Goal: Task Accomplishment & Management: Use online tool/utility

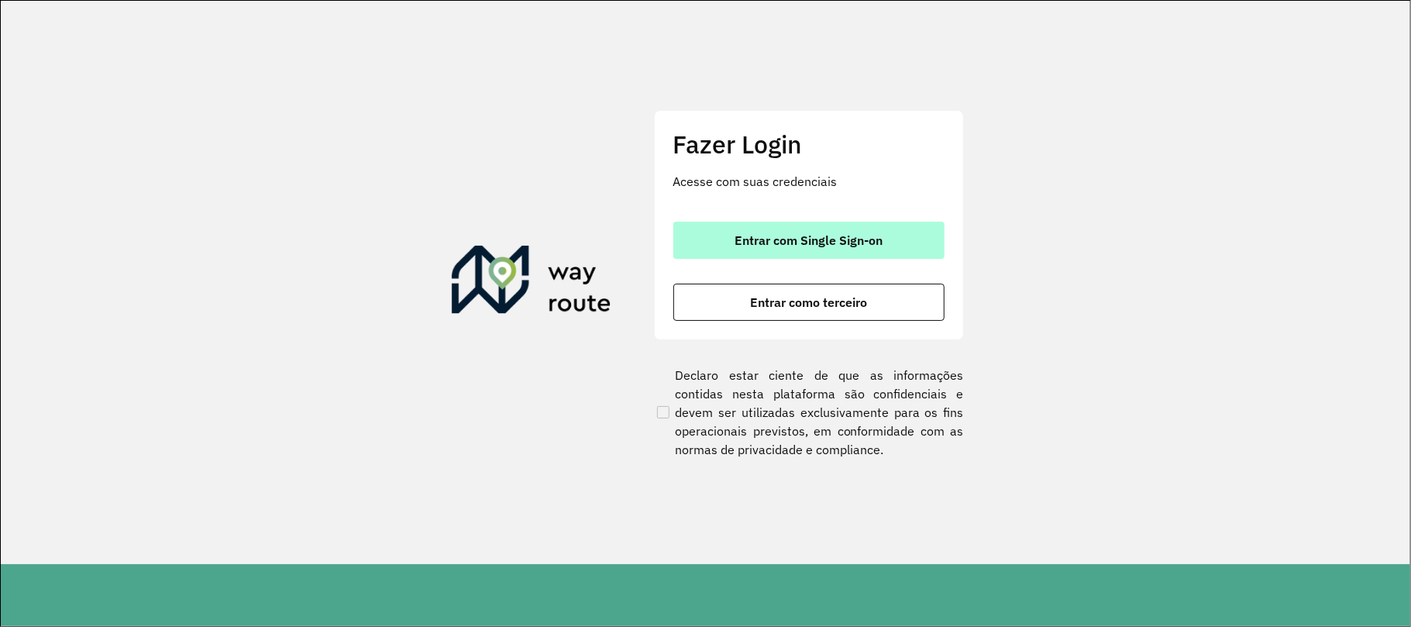
click at [763, 230] on button "Entrar com Single Sign-on" at bounding box center [808, 240] width 271 height 37
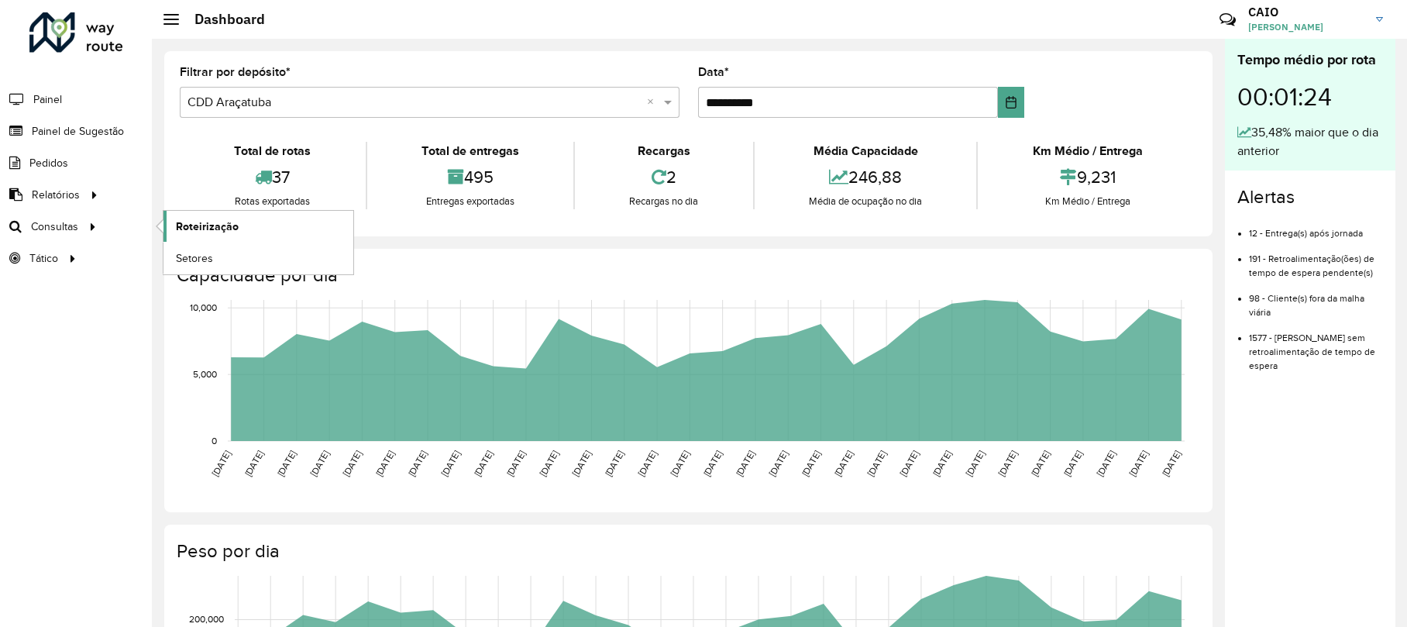
click at [170, 228] on link "Roteirização" at bounding box center [259, 226] width 190 height 31
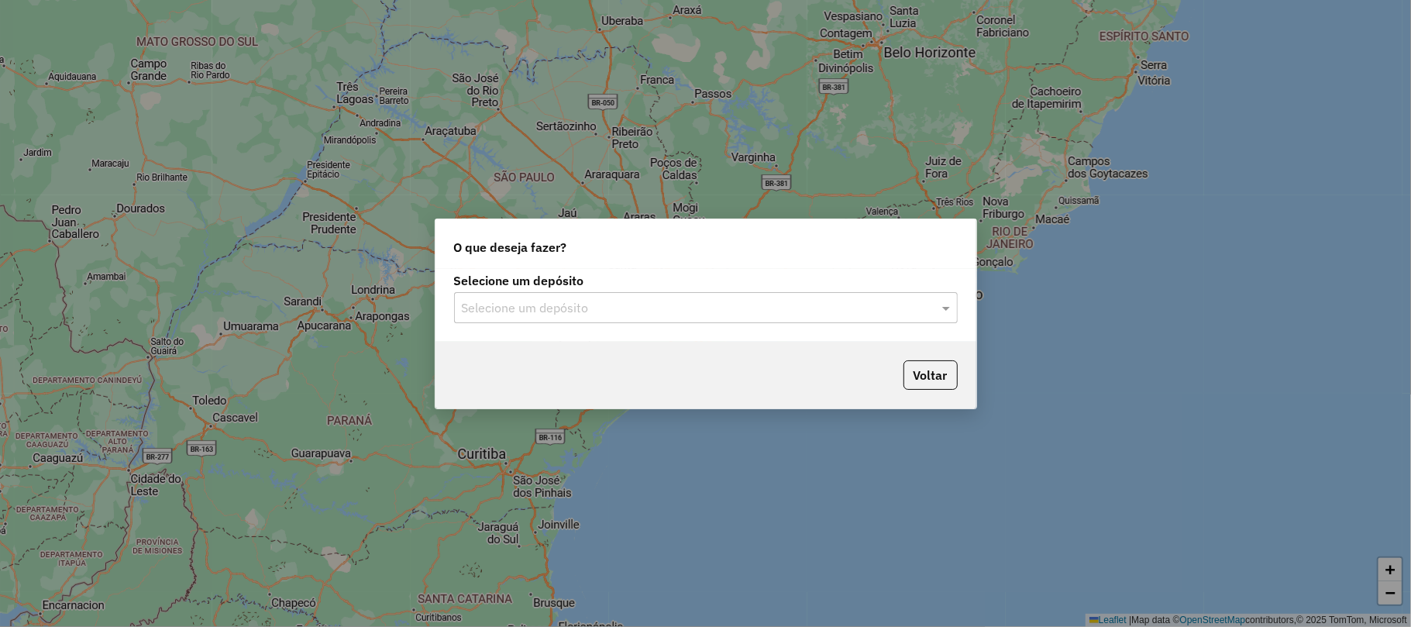
click at [695, 289] on div "Selecione um depósito Selecione um depósito" at bounding box center [706, 299] width 504 height 48
click at [633, 329] on div "Selecione um depósito Selecione um depósito" at bounding box center [706, 305] width 541 height 73
click at [593, 292] on div "Selecione um depósito" at bounding box center [706, 307] width 504 height 31
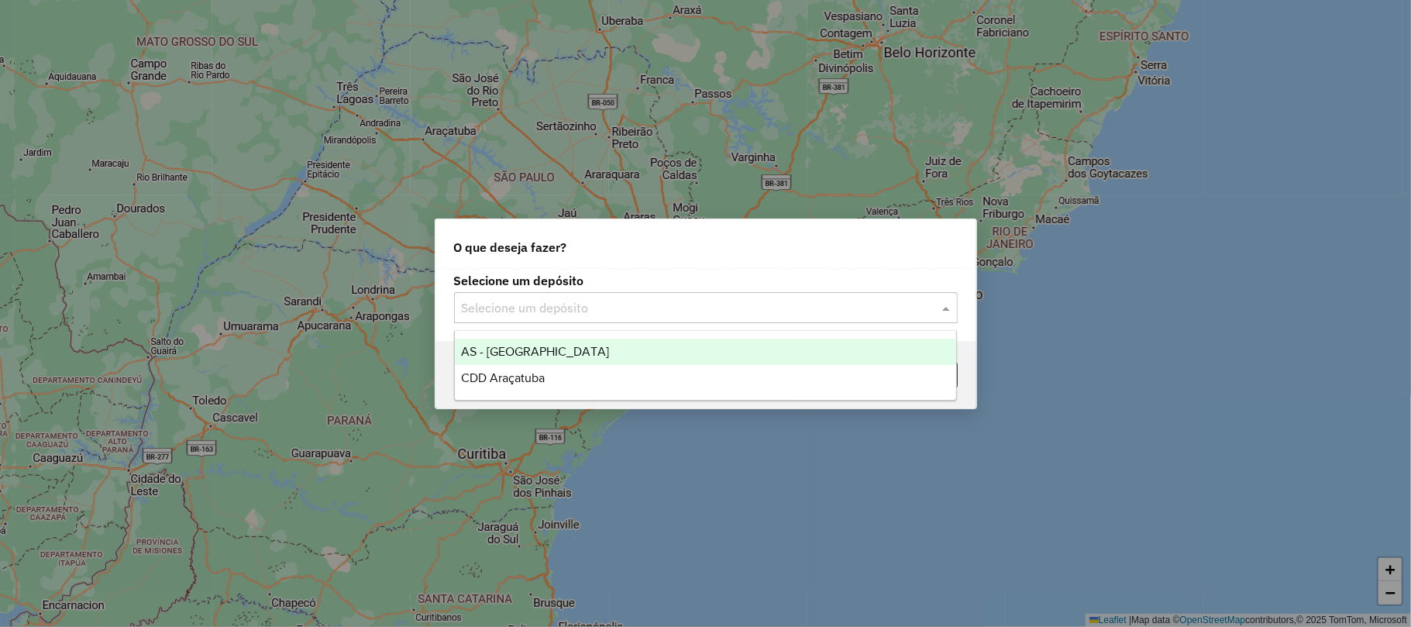
click at [600, 305] on input "text" at bounding box center [690, 308] width 457 height 19
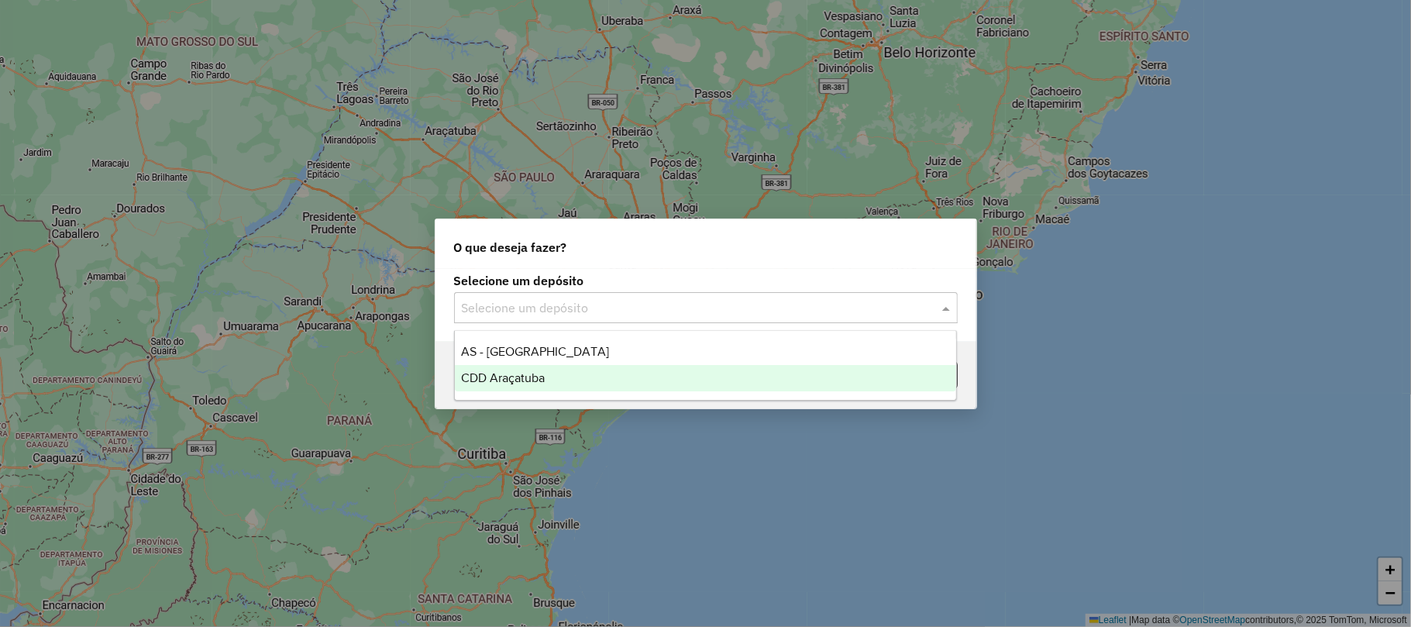
click at [590, 378] on div "CDD Araçatuba" at bounding box center [705, 378] width 501 height 26
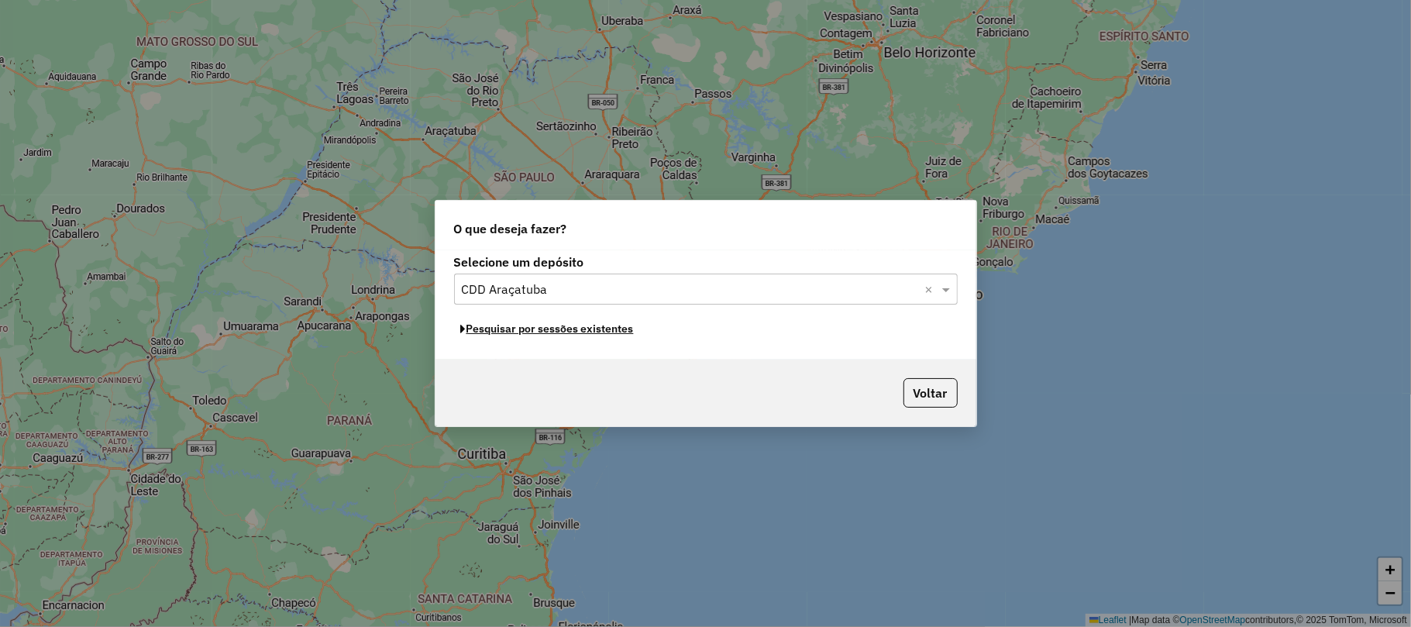
click at [575, 325] on button "Pesquisar por sessões existentes" at bounding box center [547, 329] width 187 height 24
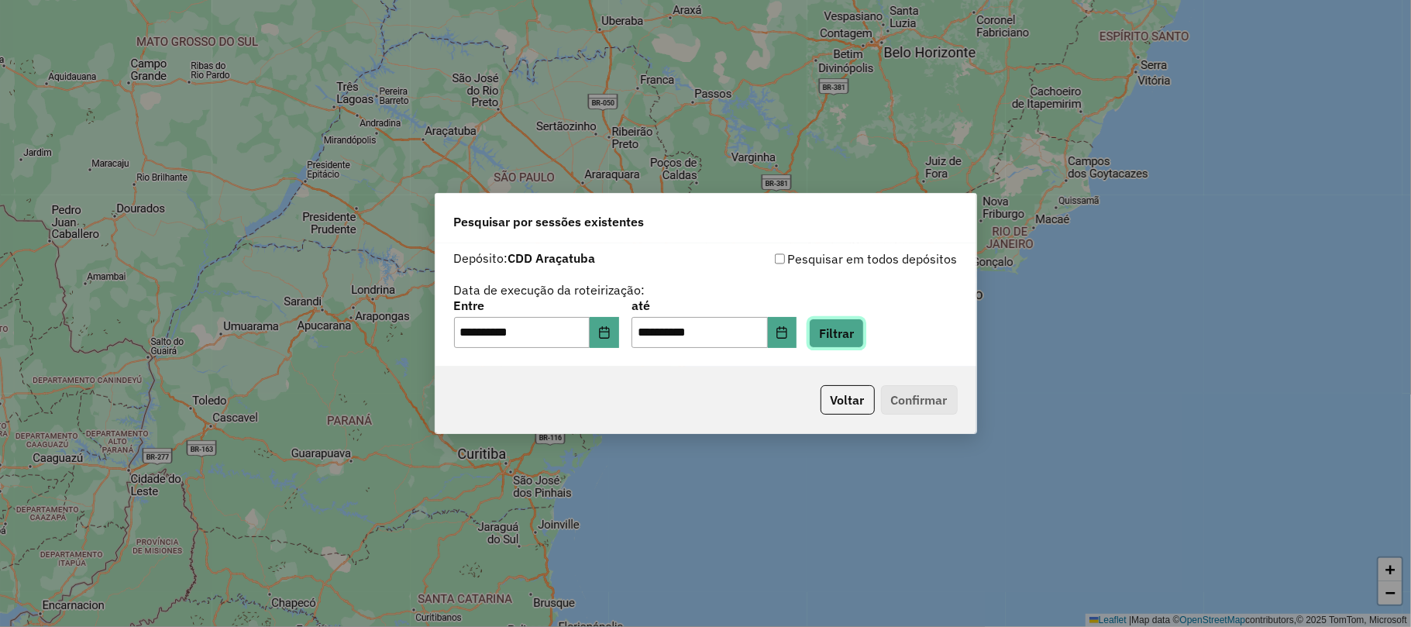
click at [864, 326] on button "Filtrar" at bounding box center [836, 333] width 55 height 29
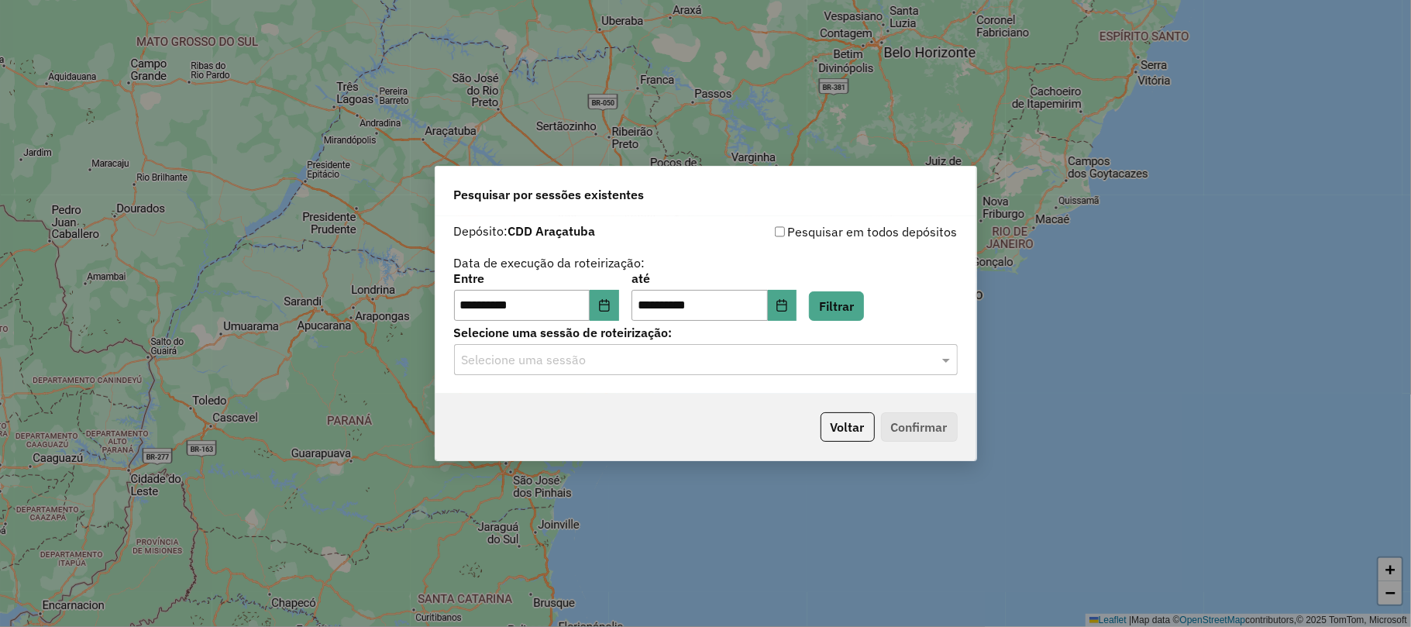
click at [834, 358] on input "text" at bounding box center [690, 360] width 457 height 19
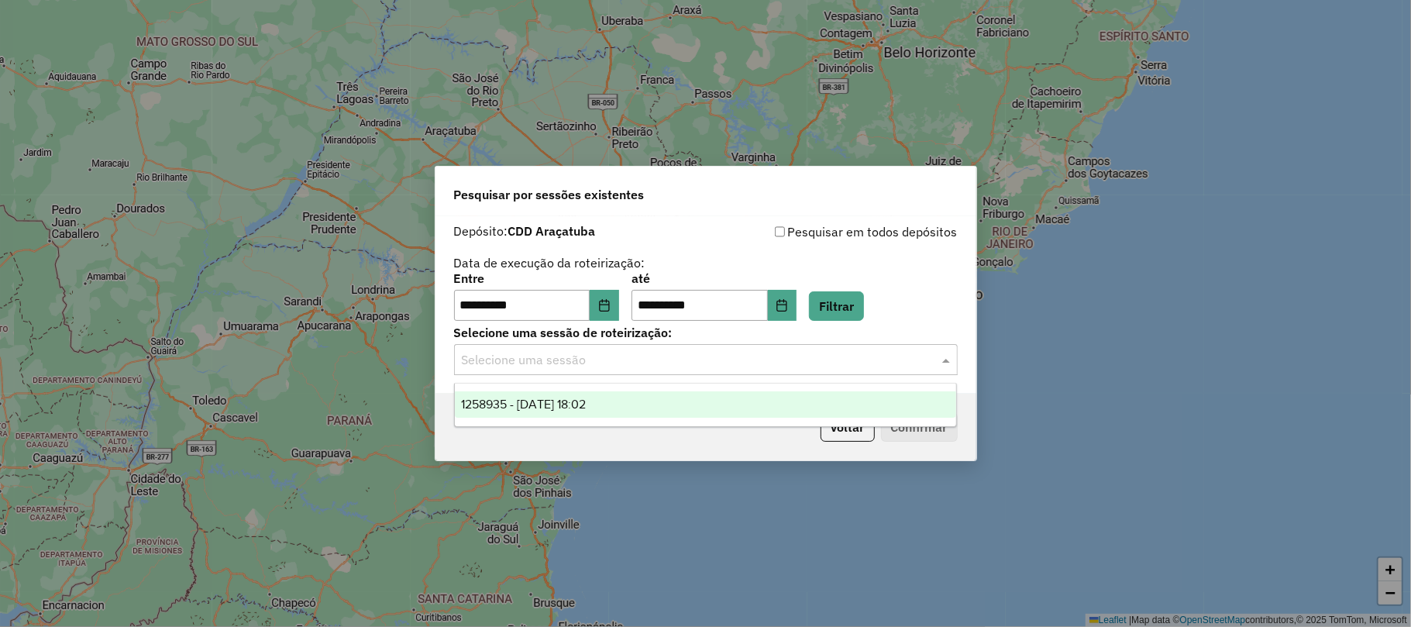
click at [538, 408] on span "1258935 - 04/09/2025 18:02" at bounding box center [523, 404] width 125 height 13
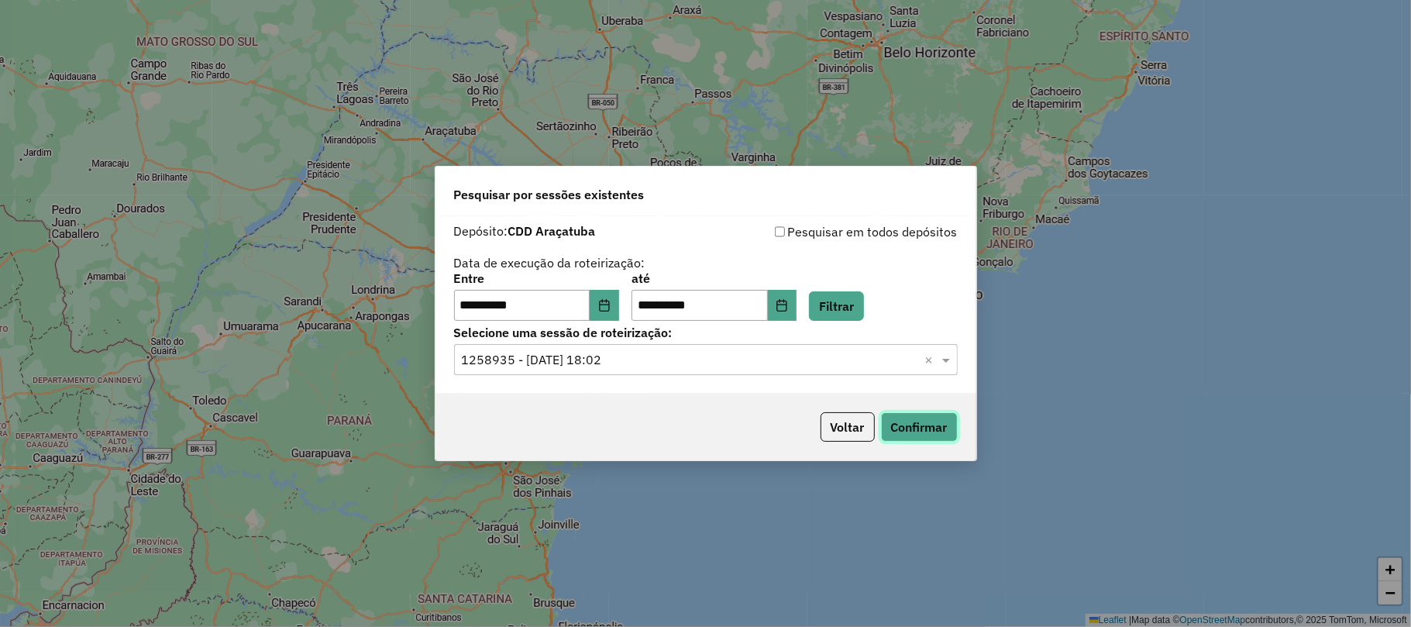
click at [928, 419] on button "Confirmar" at bounding box center [919, 426] width 77 height 29
click at [619, 304] on button "Choose Date" at bounding box center [604, 305] width 29 height 31
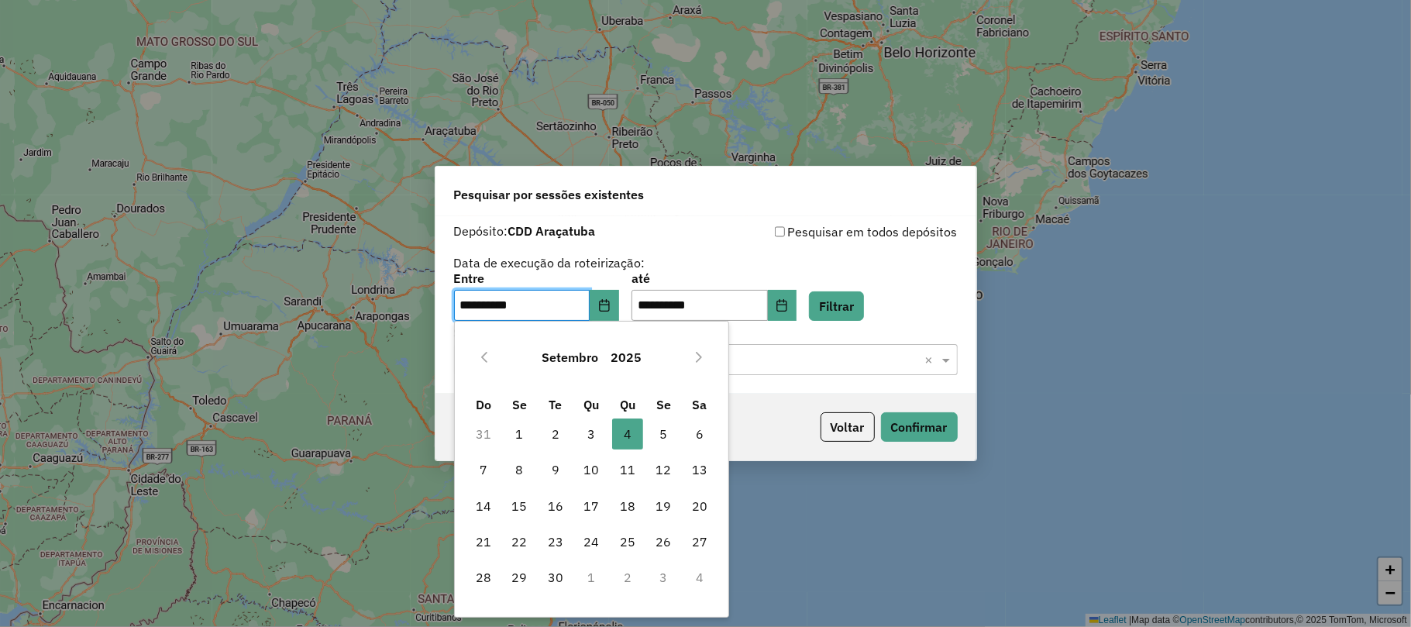
click at [664, 416] on td "5" at bounding box center [664, 434] width 36 height 36
click at [662, 419] on span "5" at bounding box center [663, 433] width 31 height 31
type input "**********"
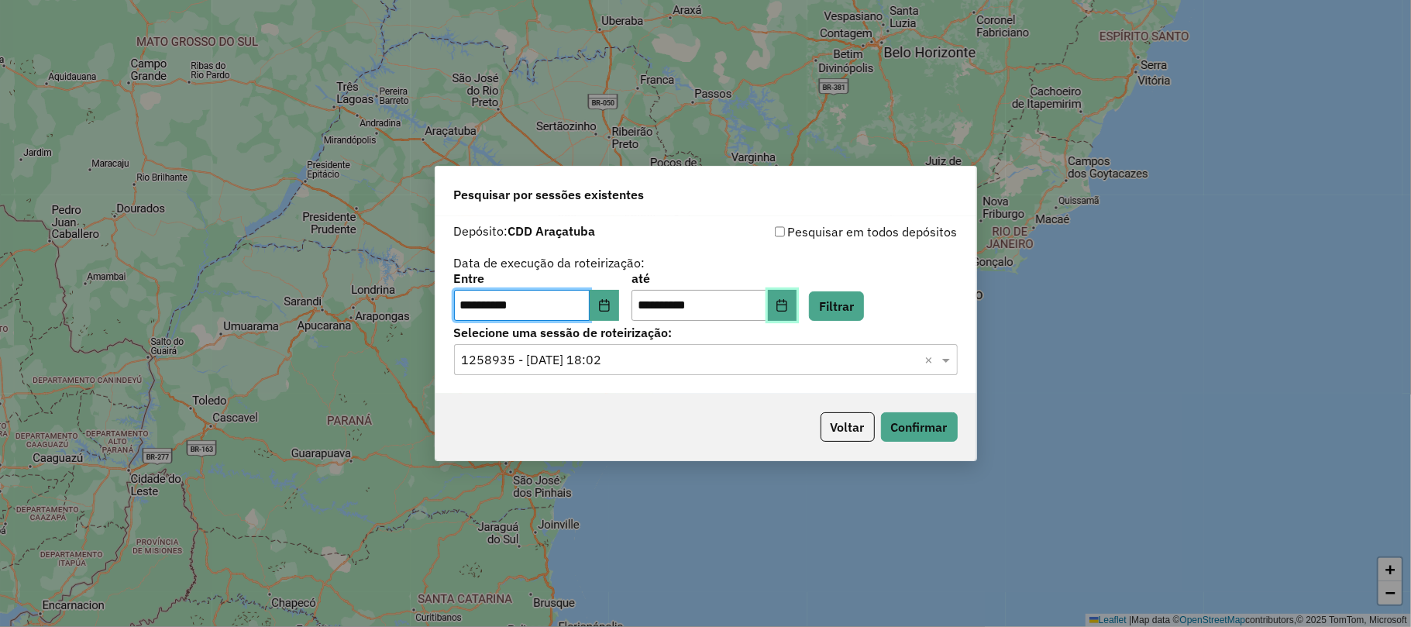
click at [787, 301] on icon "Choose Date" at bounding box center [782, 305] width 10 height 12
click at [883, 268] on div "**********" at bounding box center [706, 271] width 504 height 98
click at [863, 286] on div "**********" at bounding box center [706, 297] width 504 height 48
click at [860, 299] on button "Filtrar" at bounding box center [836, 305] width 55 height 29
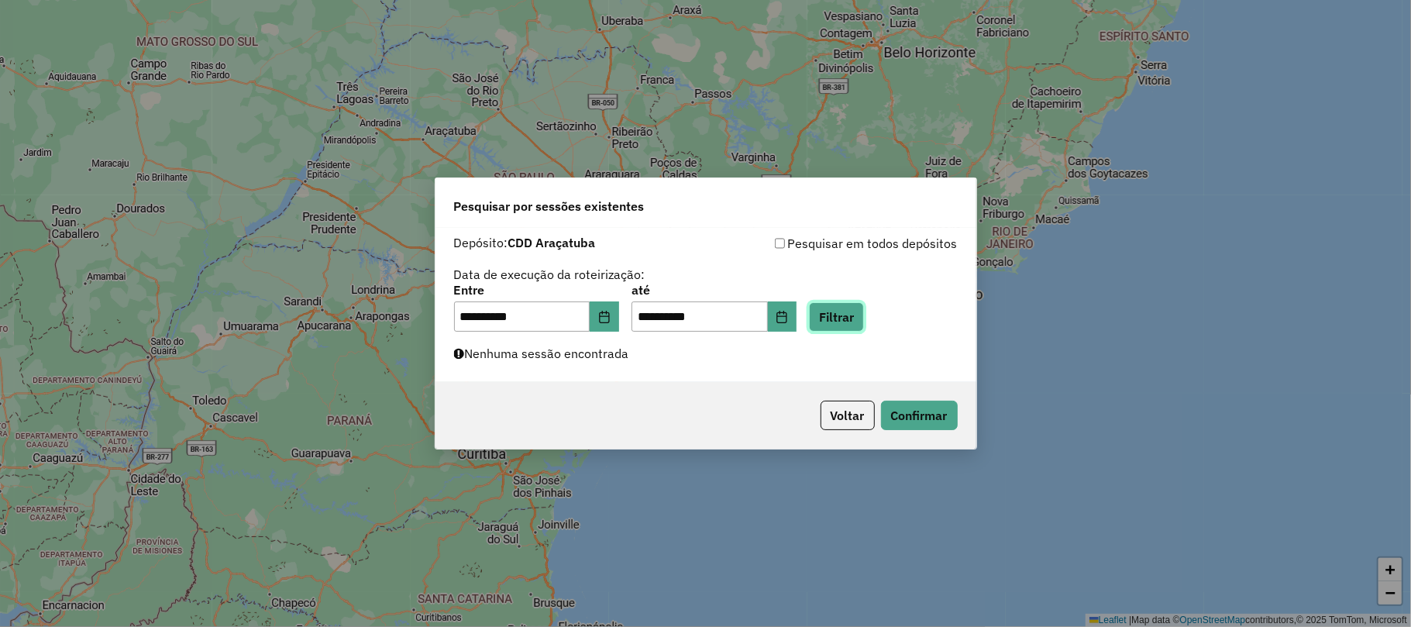
click at [854, 319] on button "Filtrar" at bounding box center [836, 316] width 55 height 29
click at [605, 307] on button "Choose Date" at bounding box center [604, 316] width 29 height 31
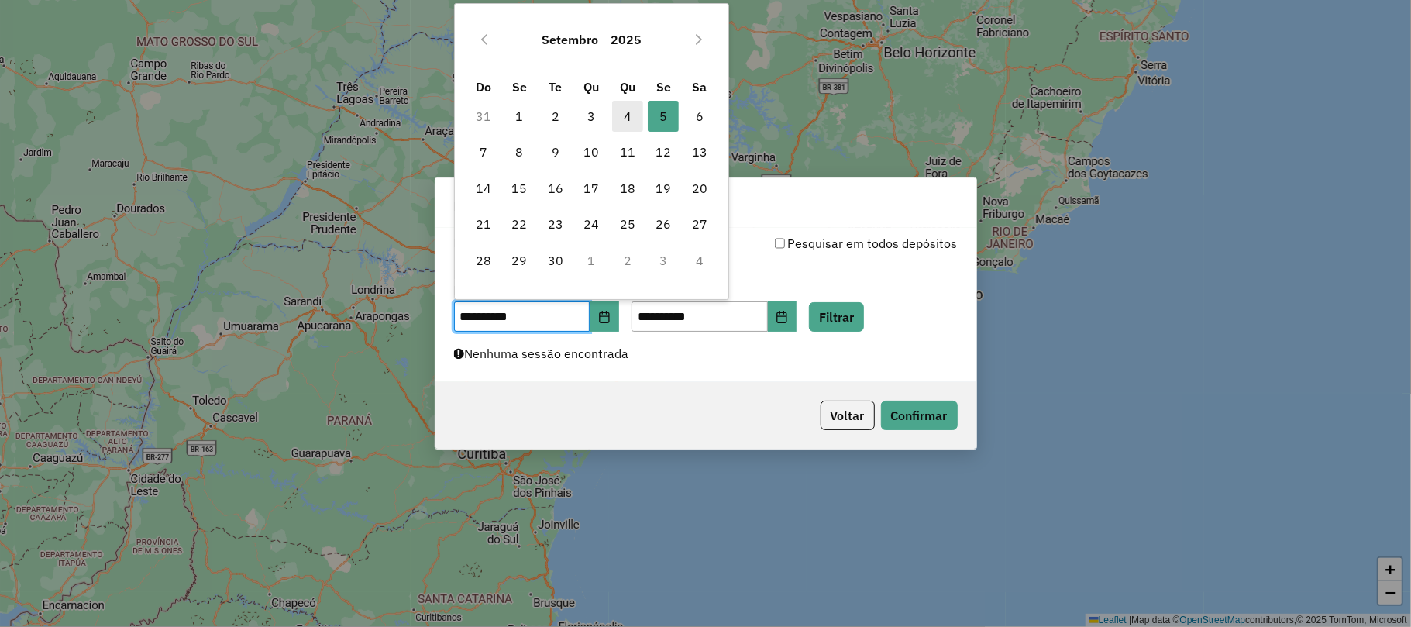
click at [621, 115] on span "4" at bounding box center [627, 116] width 31 height 31
type input "**********"
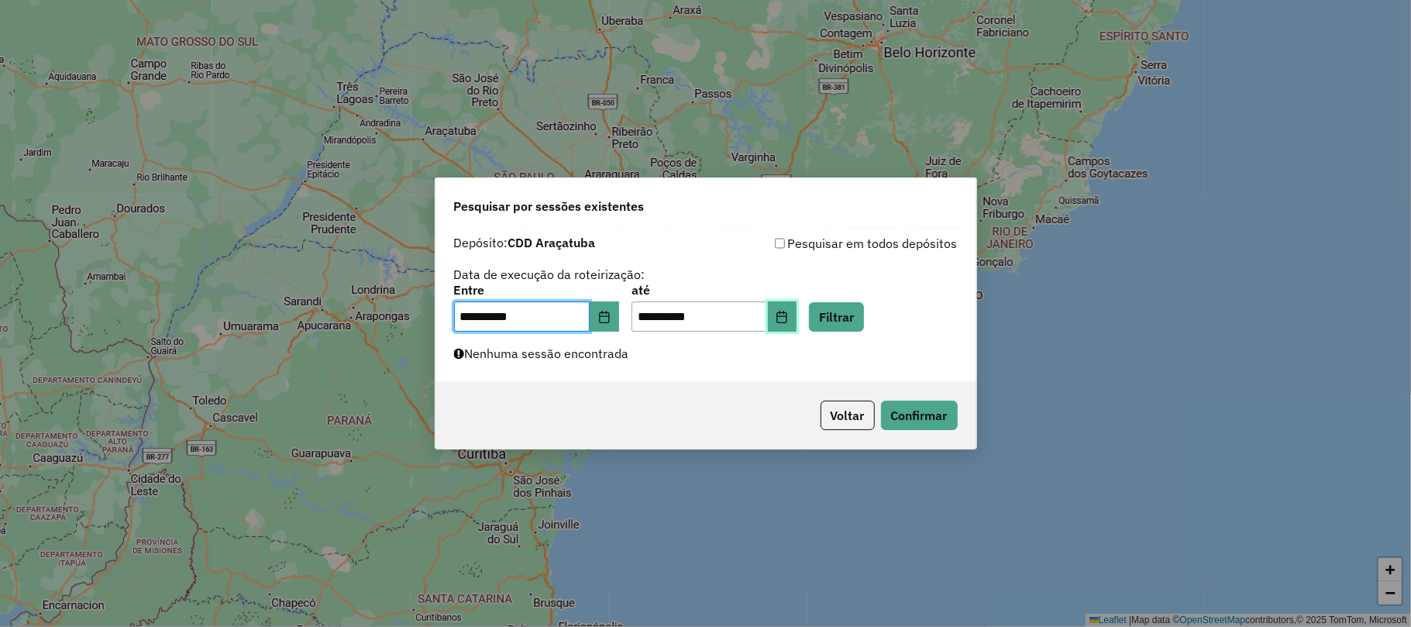
click at [788, 318] on icon "Choose Date" at bounding box center [782, 317] width 12 height 12
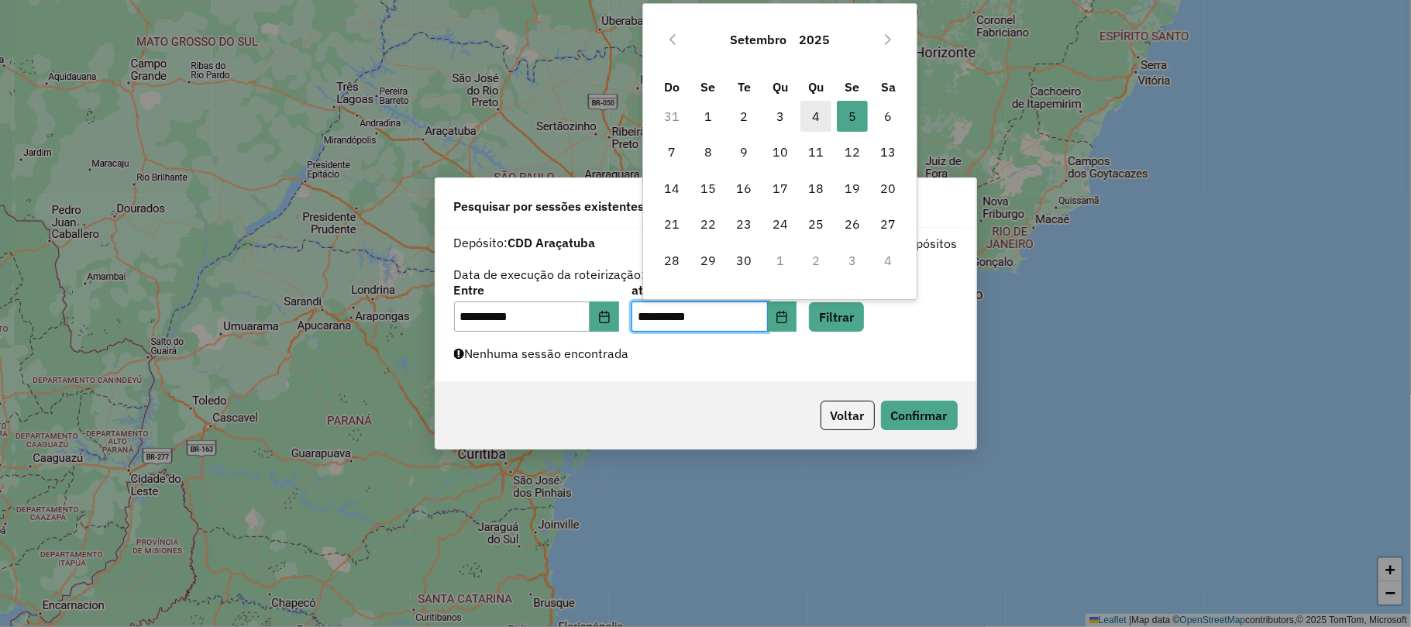
click at [812, 108] on span "4" at bounding box center [816, 116] width 31 height 31
type input "**********"
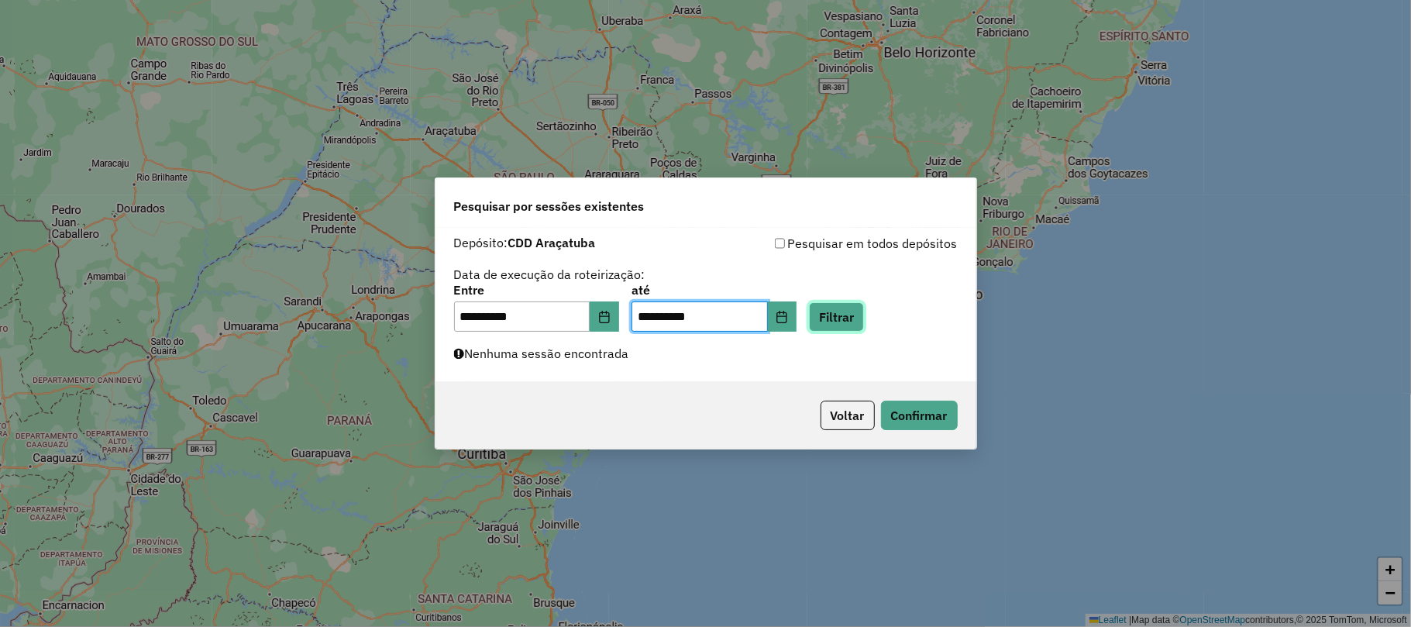
click at [856, 321] on button "Filtrar" at bounding box center [836, 316] width 55 height 29
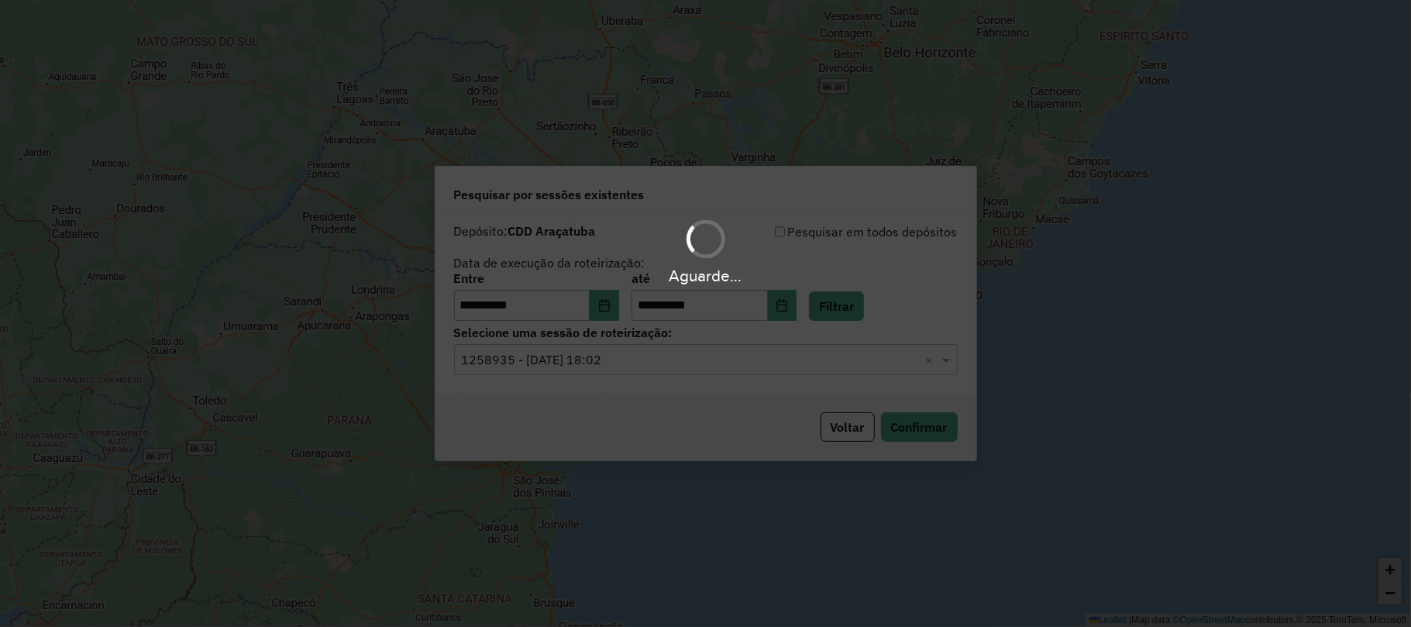
click at [601, 375] on div "Aguarde..." at bounding box center [705, 313] width 1411 height 627
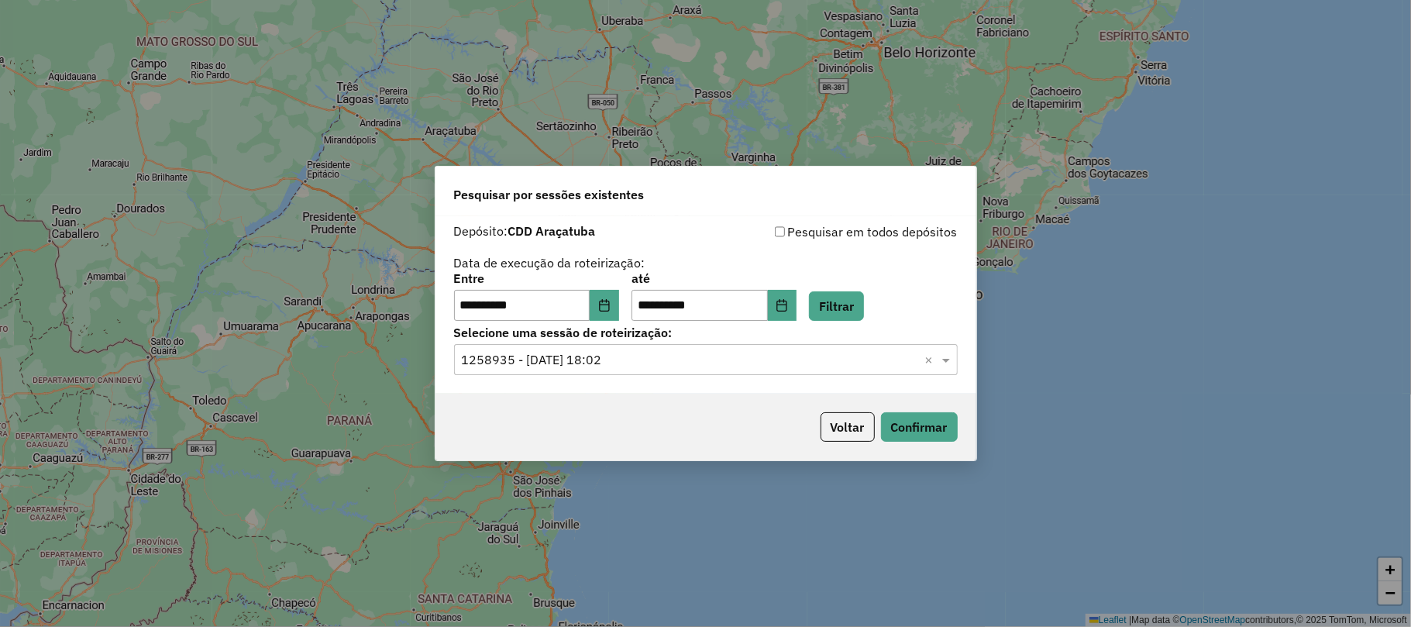
click at [608, 358] on input "text" at bounding box center [690, 360] width 457 height 19
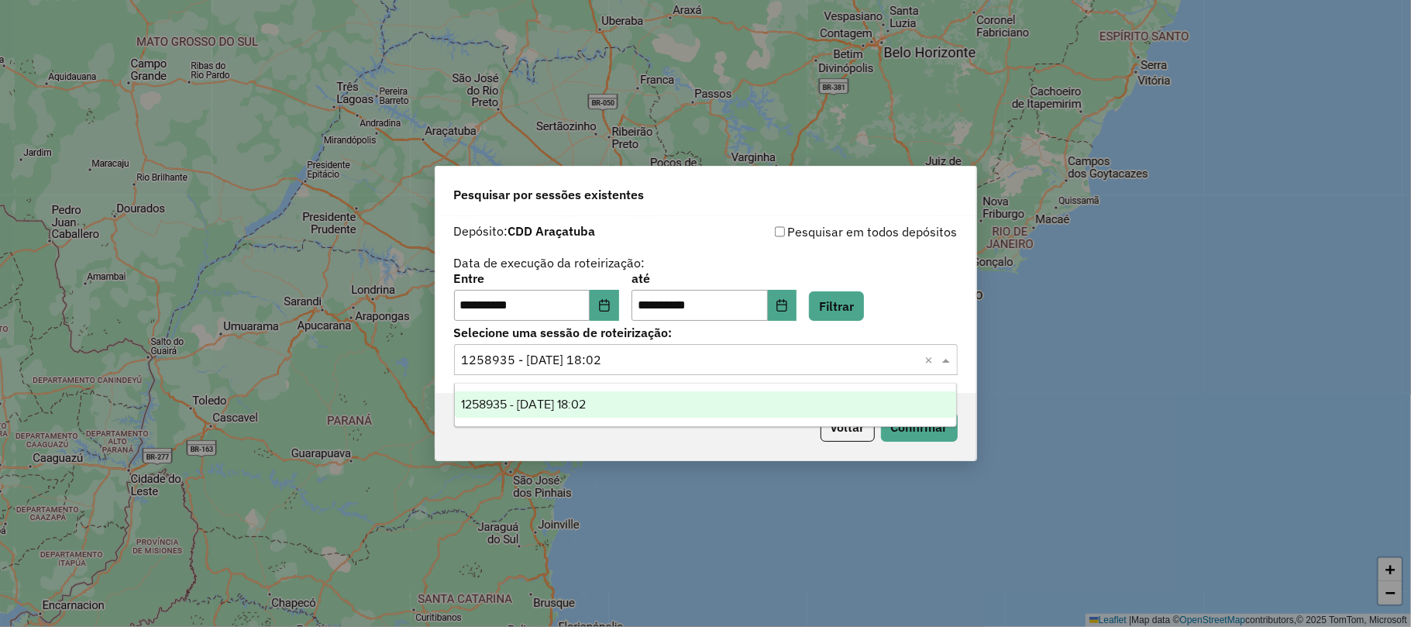
click at [608, 358] on input "text" at bounding box center [690, 360] width 457 height 19
click at [947, 469] on div "**********" at bounding box center [705, 313] width 1411 height 627
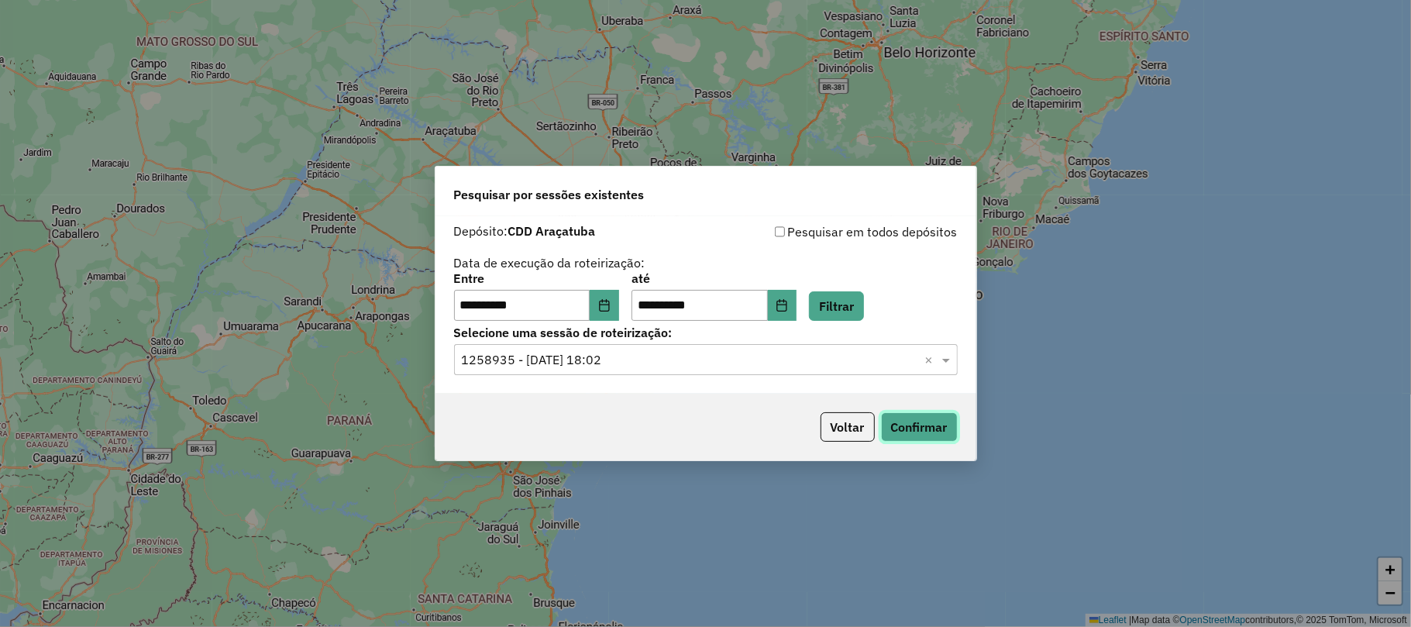
click at [922, 429] on button "Confirmar" at bounding box center [919, 426] width 77 height 29
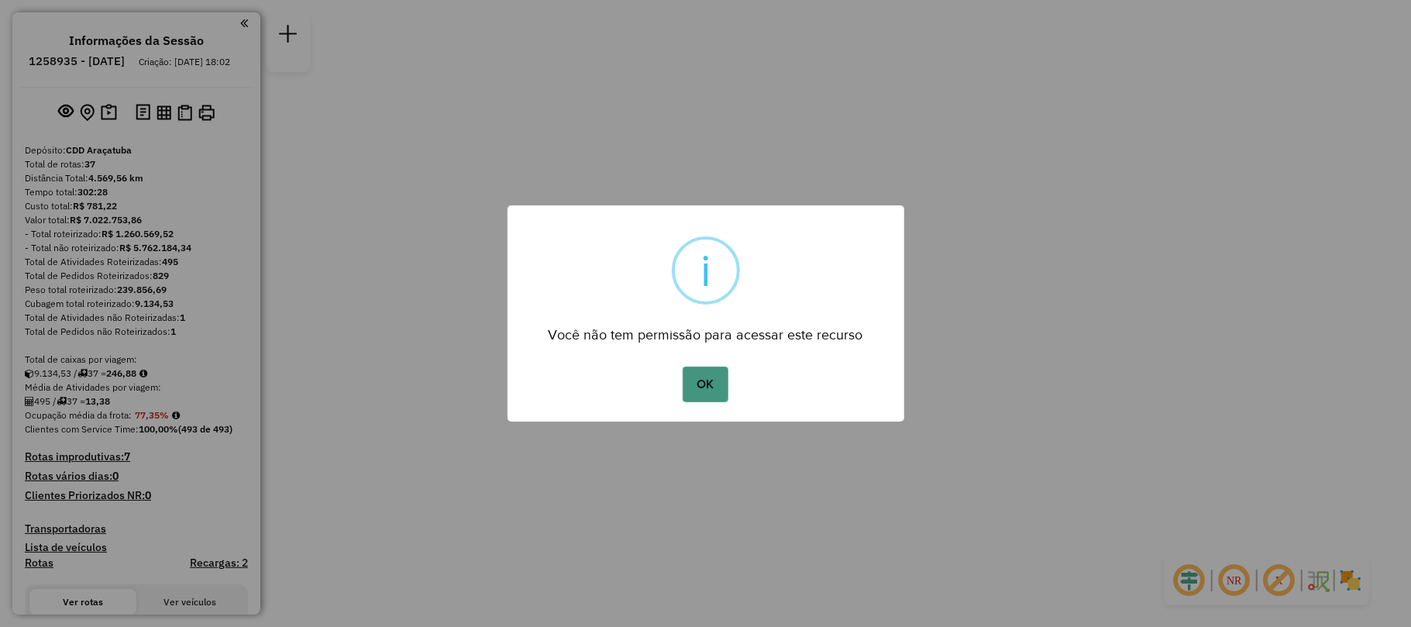
click at [718, 358] on div "× i Você não tem permissão para acessar este recurso OK No Cancel" at bounding box center [706, 313] width 397 height 216
click at [710, 372] on button "OK" at bounding box center [706, 385] width 46 height 36
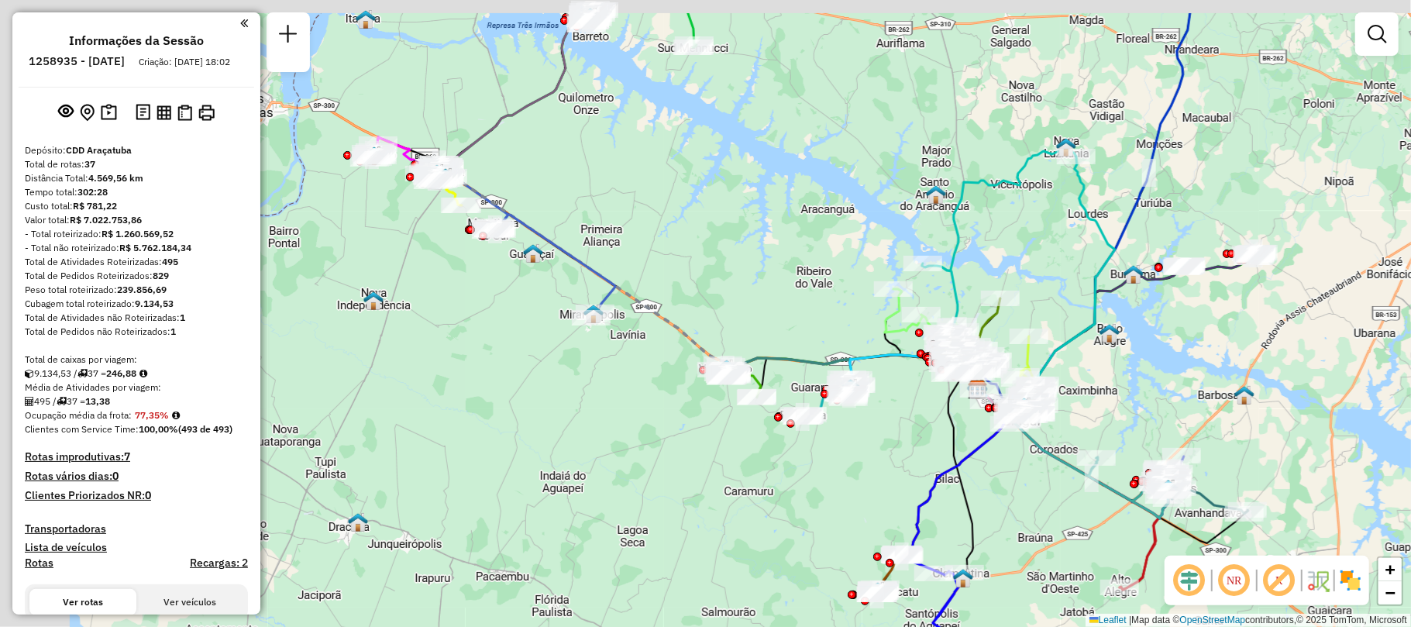
drag, startPoint x: 377, startPoint y: 243, endPoint x: 649, endPoint y: 319, distance: 283.2
click at [649, 319] on icon at bounding box center [716, 286] width 541 height 219
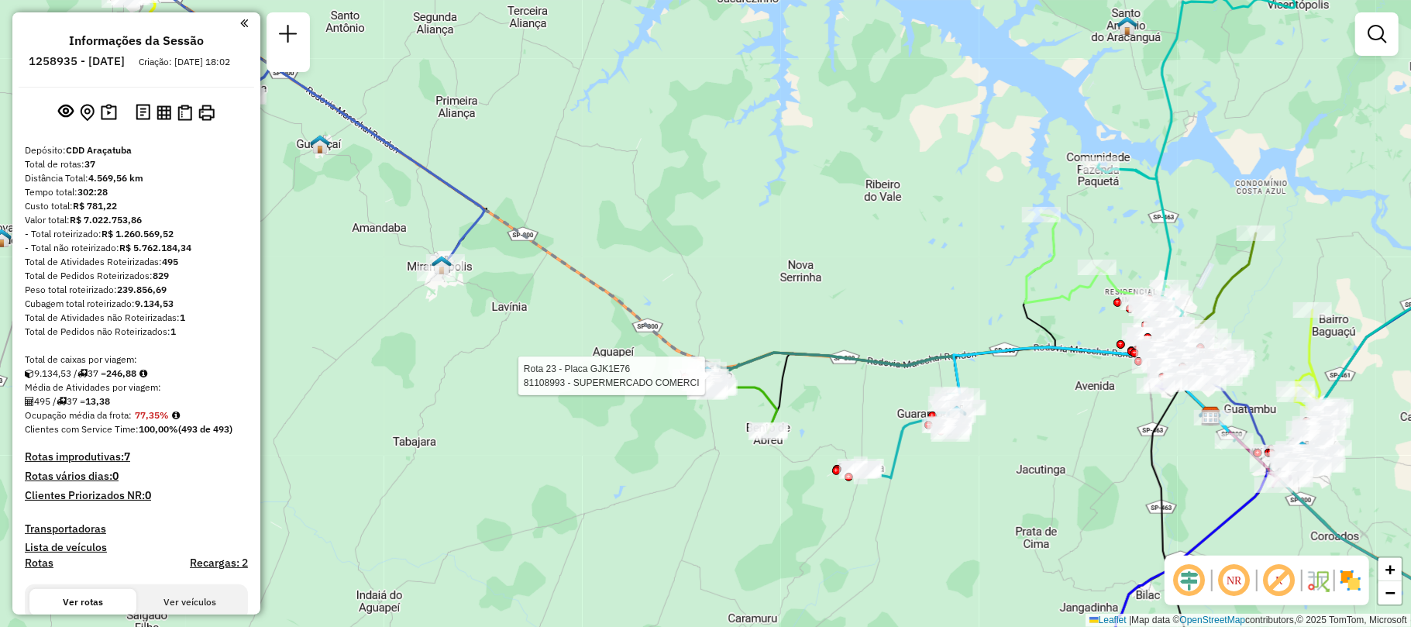
select select "**********"
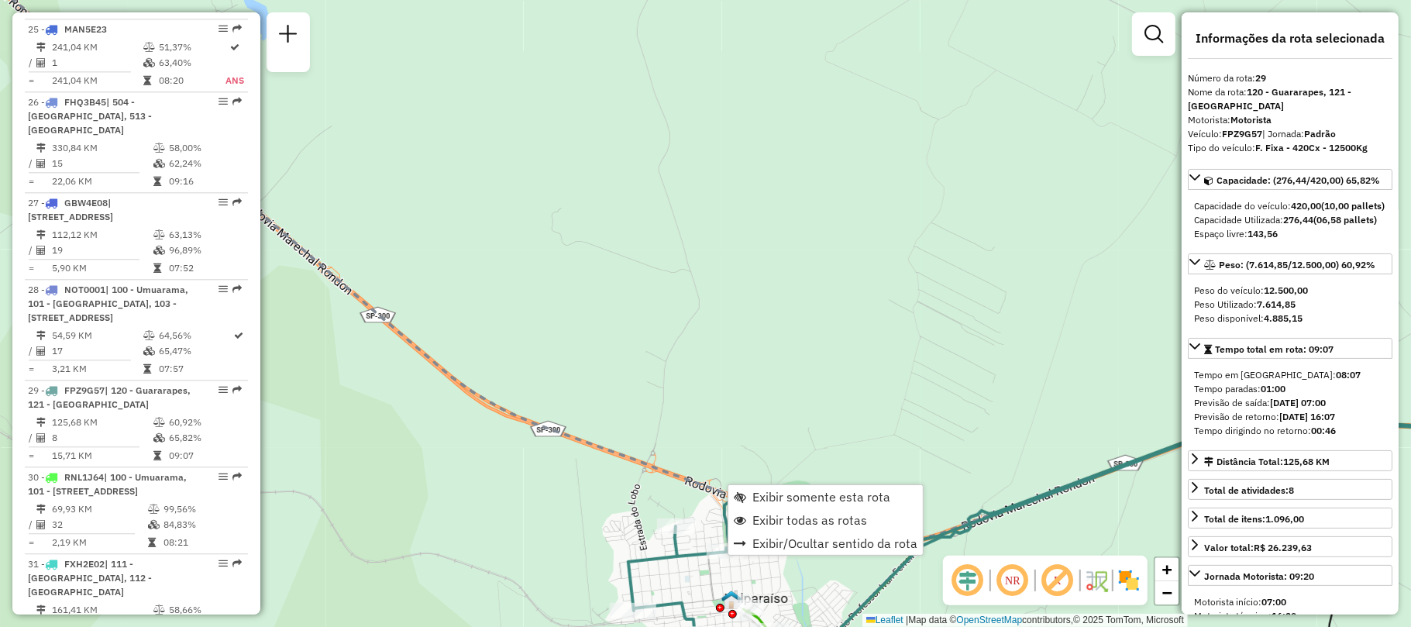
scroll to position [2989, 0]
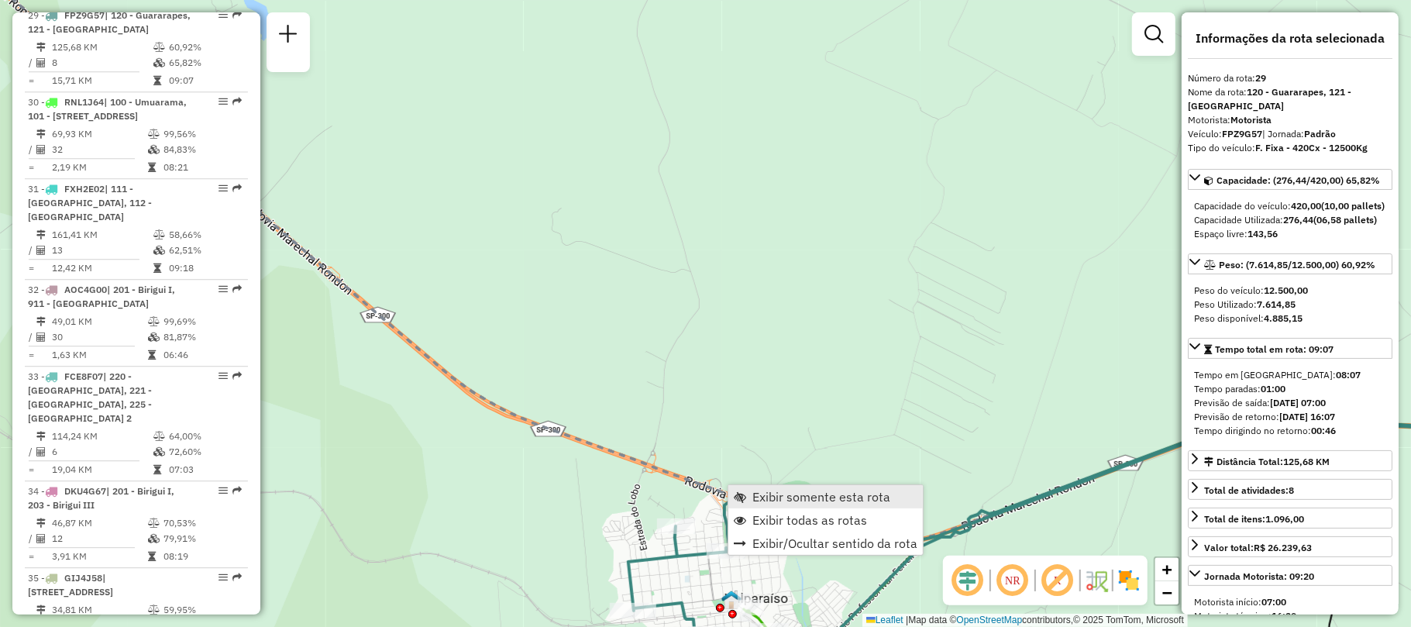
click at [791, 498] on span "Exibir somente esta rota" at bounding box center [821, 497] width 138 height 12
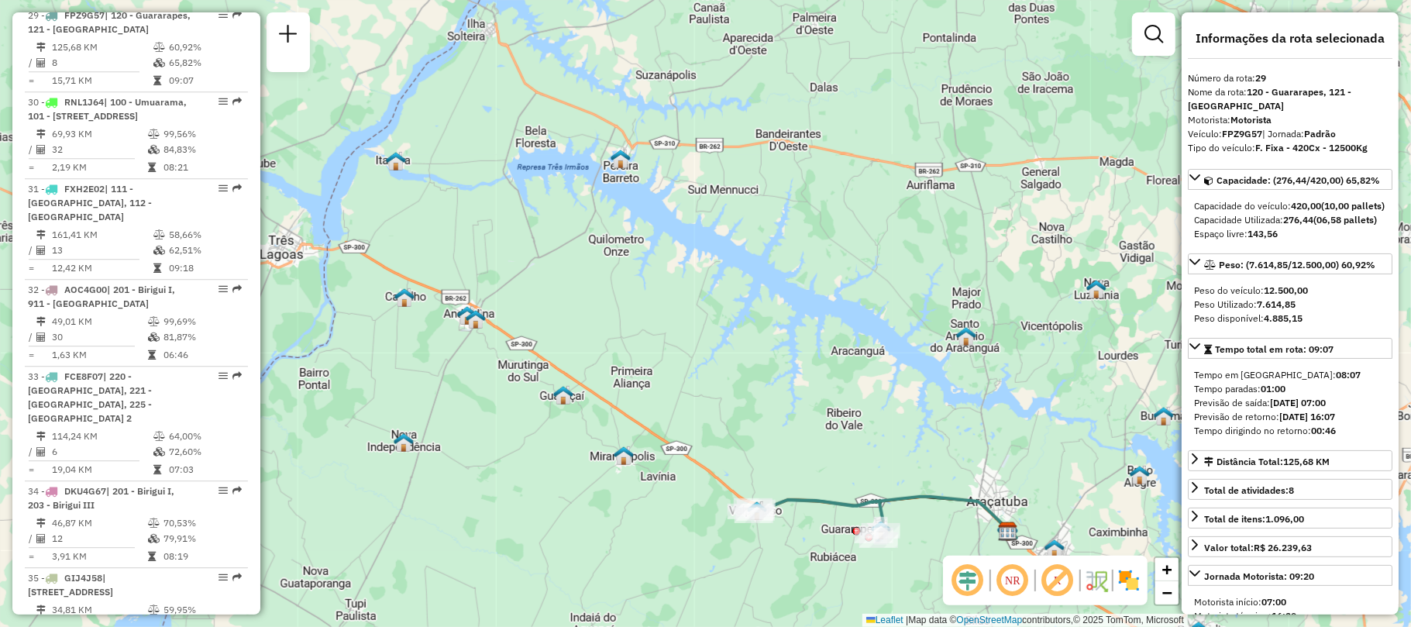
drag, startPoint x: 547, startPoint y: 295, endPoint x: 720, endPoint y: 429, distance: 218.2
click at [720, 429] on div "Janela de atendimento Grade de atendimento Capacidade Transportadoras Veículos …" at bounding box center [705, 313] width 1411 height 627
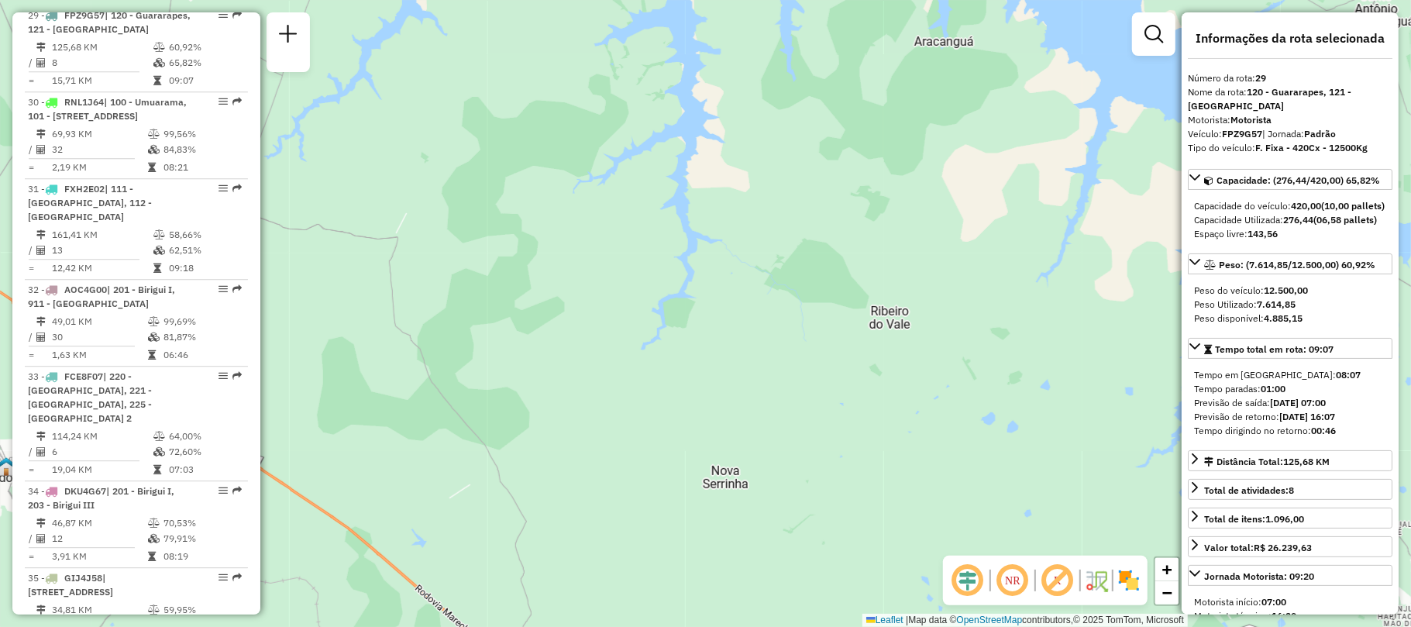
drag, startPoint x: 822, startPoint y: 418, endPoint x: 767, endPoint y: 219, distance: 207.4
click at [767, 219] on div "Janela de atendimento Grade de atendimento Capacidade Transportadoras Veículos …" at bounding box center [705, 313] width 1411 height 627
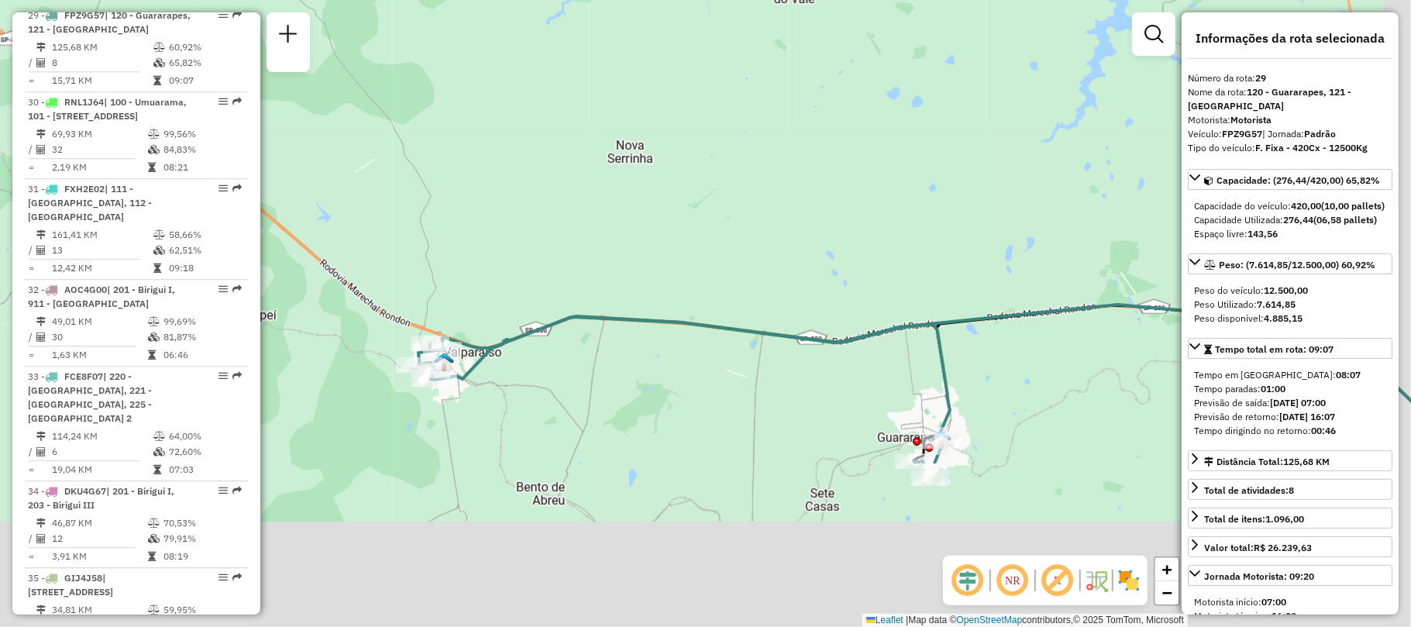
drag, startPoint x: 769, startPoint y: 342, endPoint x: 707, endPoint y: 112, distance: 237.6
click at [707, 112] on div "Janela de atendimento Grade de atendimento Capacidade Transportadoras Veículos …" at bounding box center [705, 313] width 1411 height 627
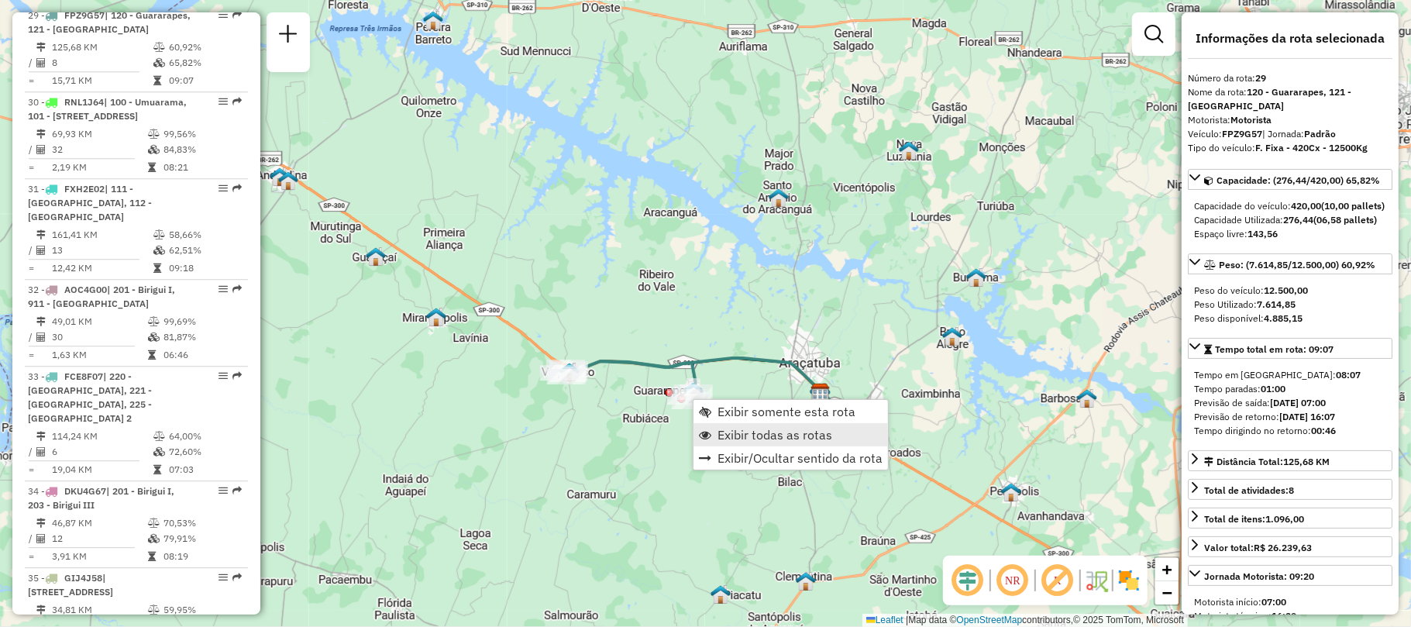
click at [763, 434] on span "Exibir todas as rotas" at bounding box center [775, 435] width 115 height 12
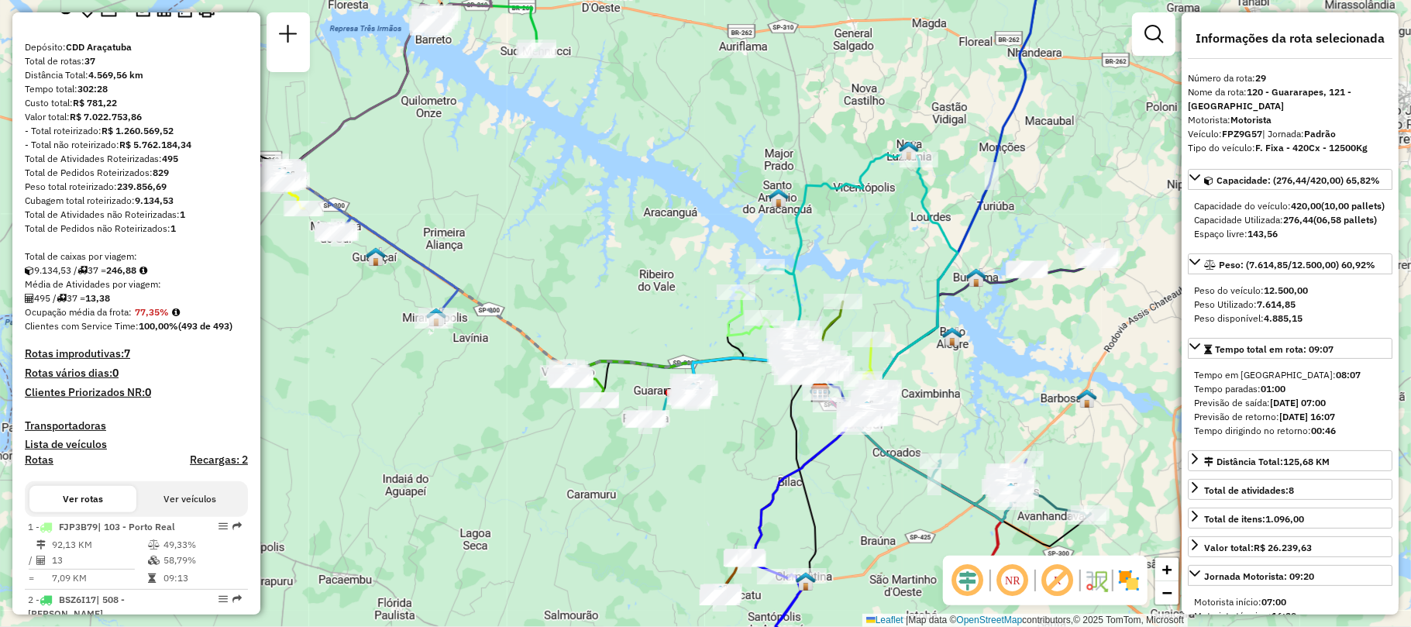
scroll to position [0, 0]
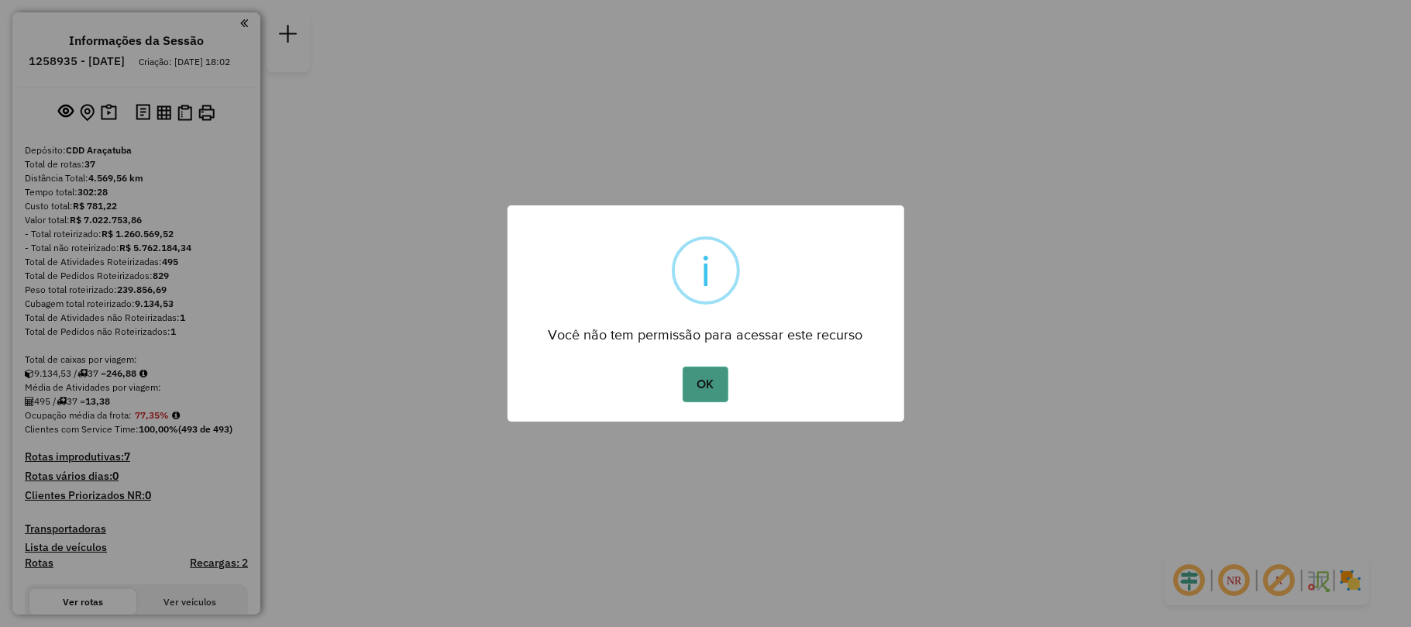
click at [697, 386] on button "OK" at bounding box center [706, 385] width 46 height 36
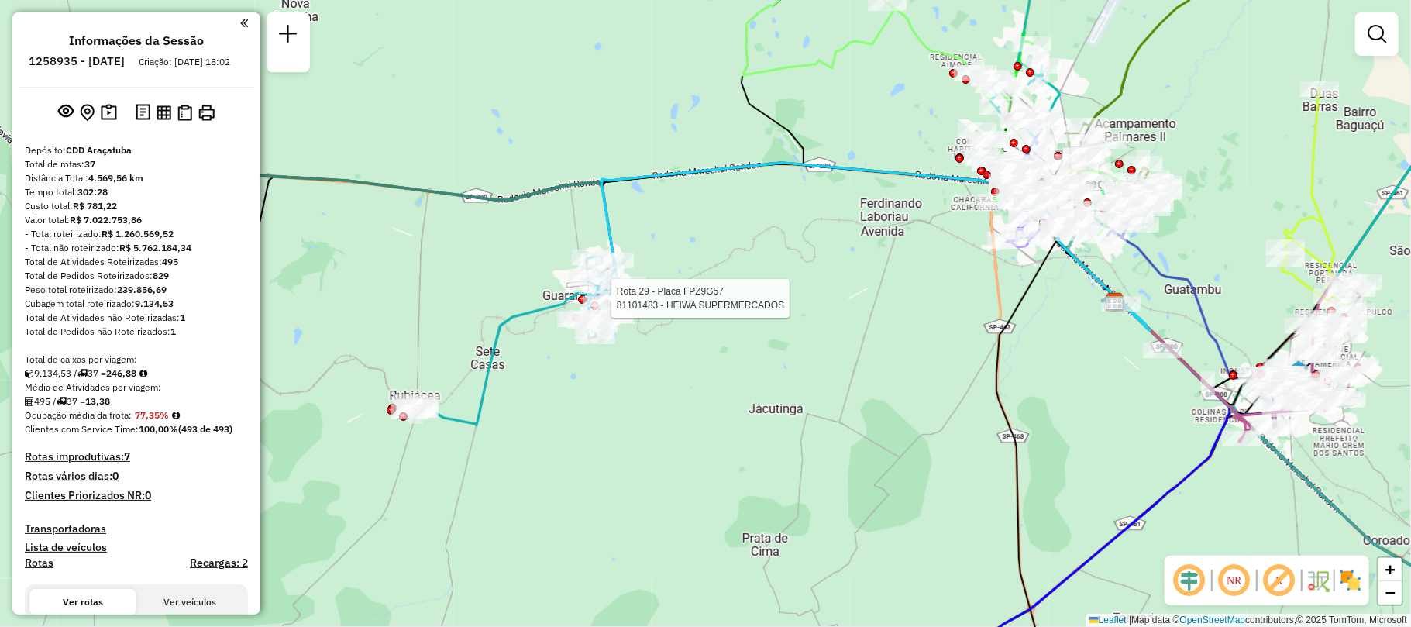
select select "**********"
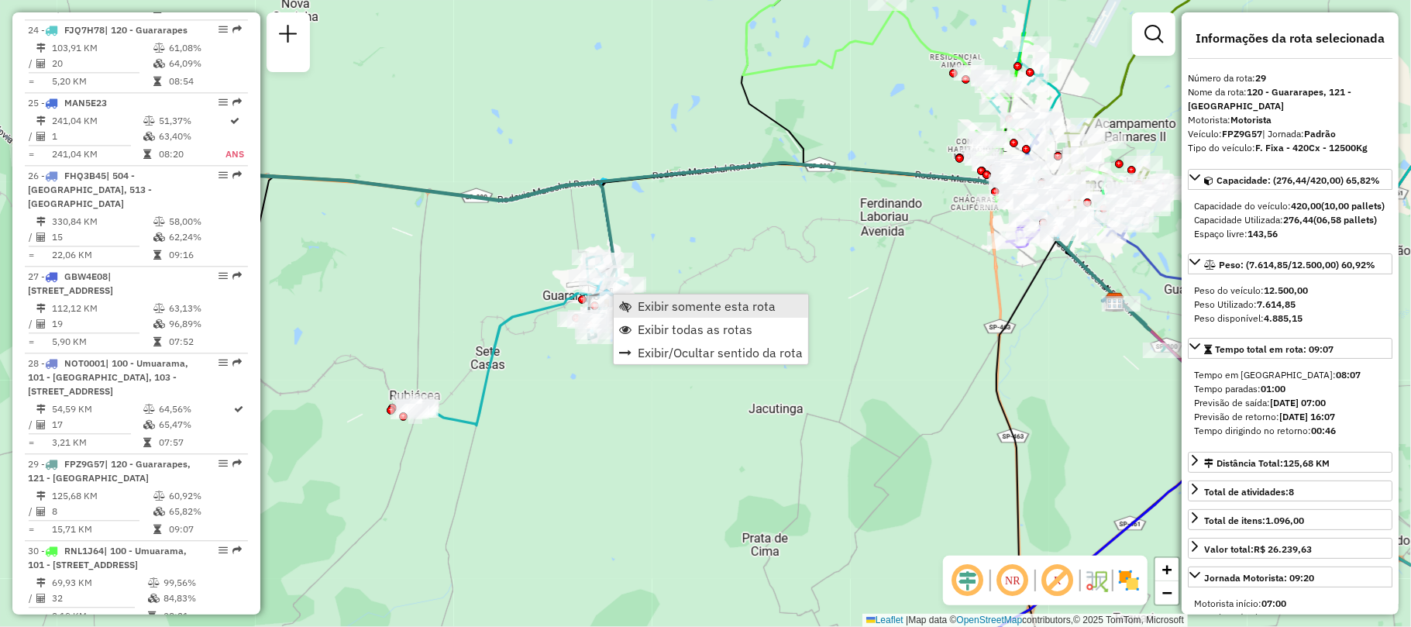
scroll to position [2989, 0]
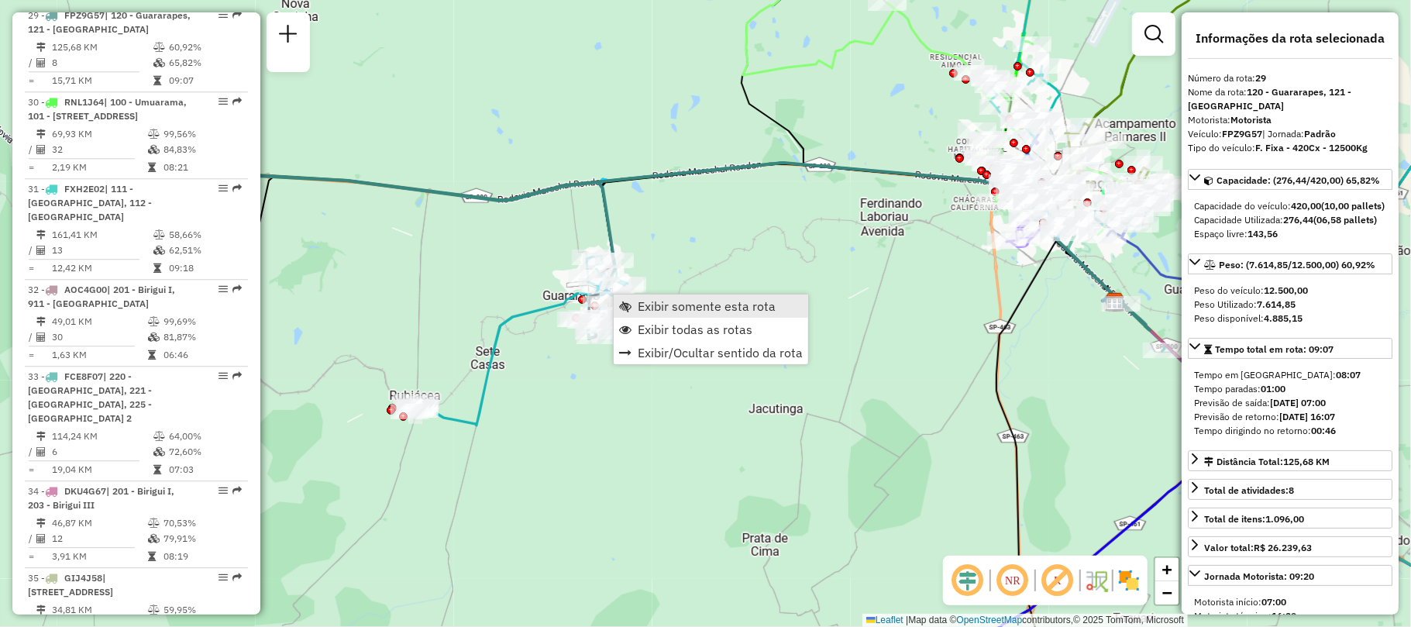
click at [646, 312] on span "Exibir somente esta rota" at bounding box center [707, 306] width 138 height 12
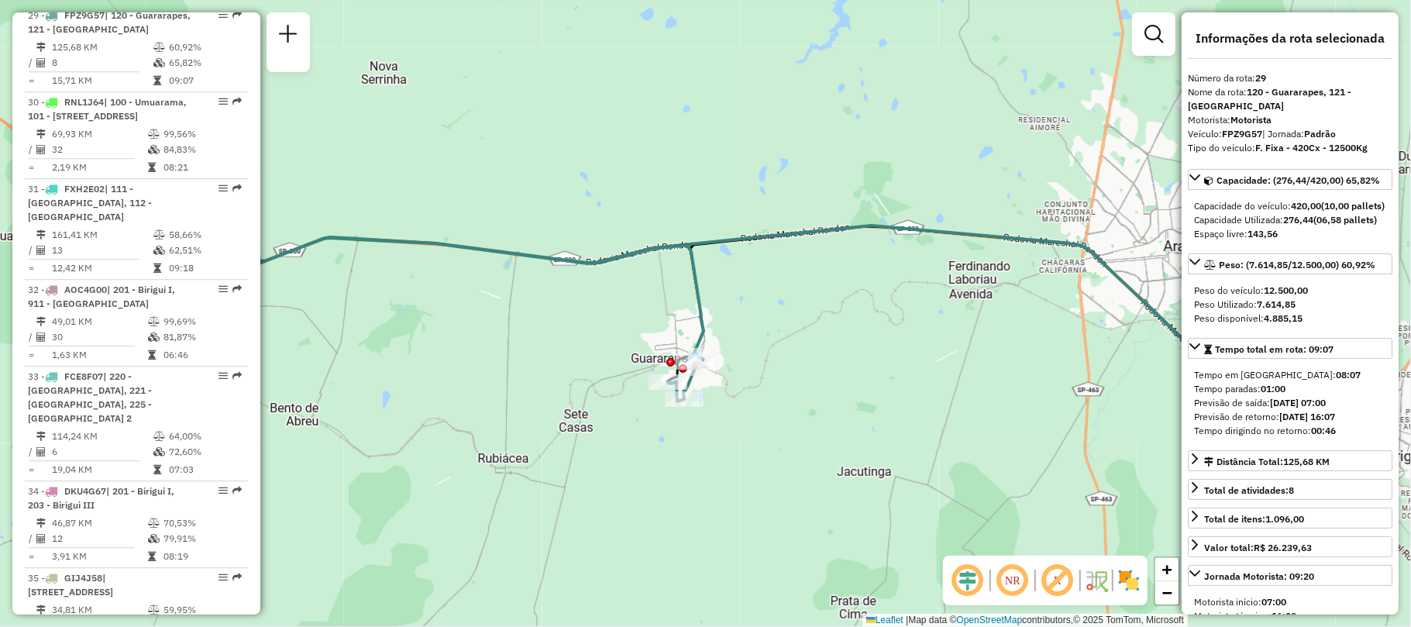
drag, startPoint x: 572, startPoint y: 329, endPoint x: 1045, endPoint y: 327, distance: 472.7
click at [1045, 327] on div "Janela de atendimento Grade de atendimento Capacidade Transportadoras Veículos …" at bounding box center [705, 313] width 1411 height 627
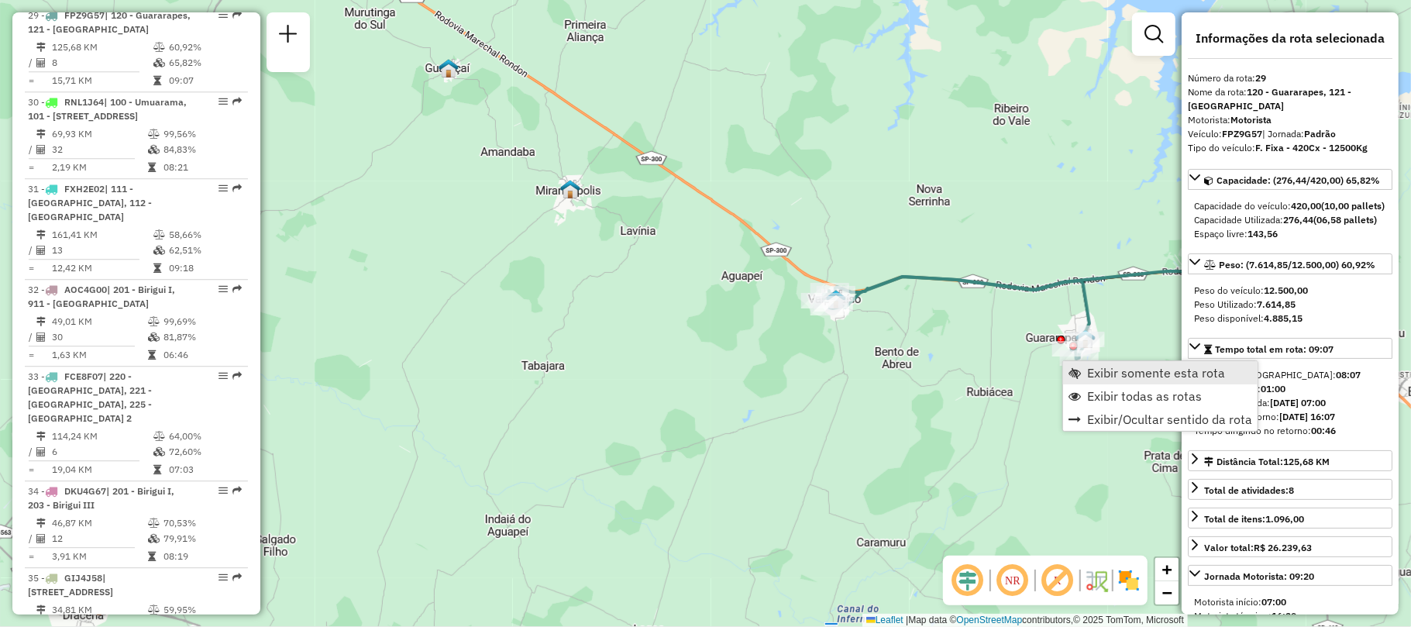
click at [1090, 377] on span "Exibir somente esta rota" at bounding box center [1156, 373] width 138 height 12
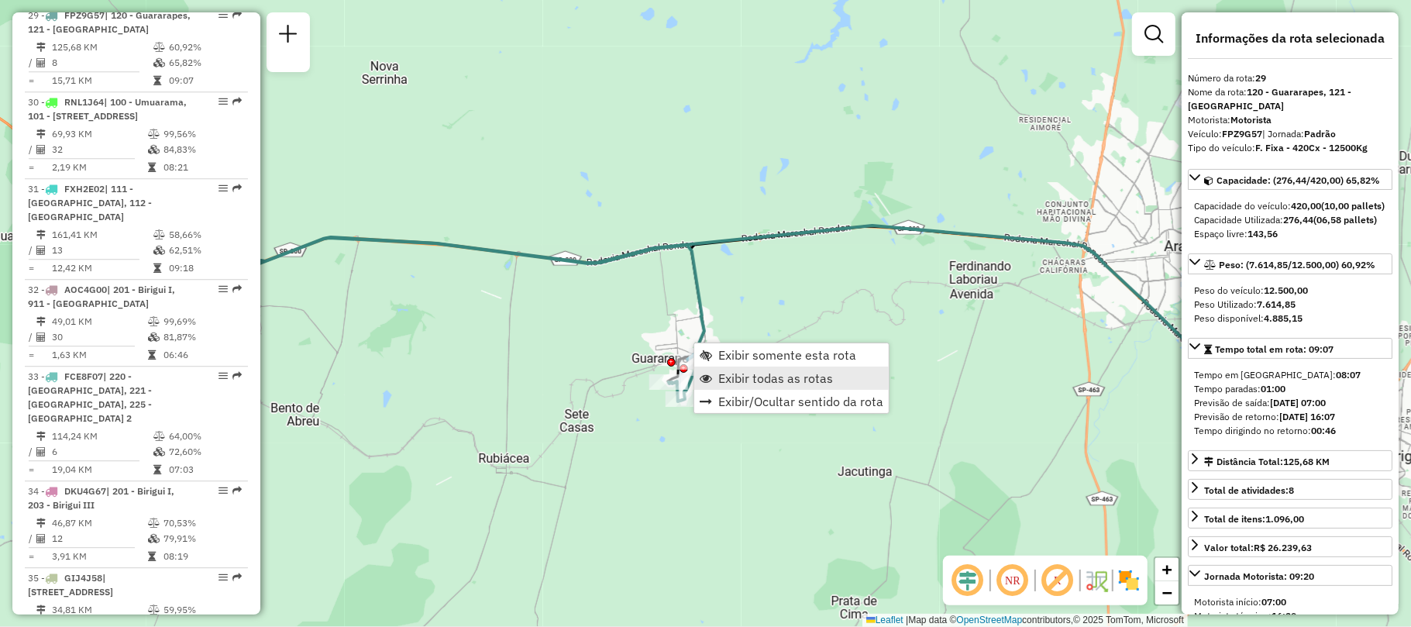
click at [738, 381] on span "Exibir todas as rotas" at bounding box center [775, 378] width 115 height 12
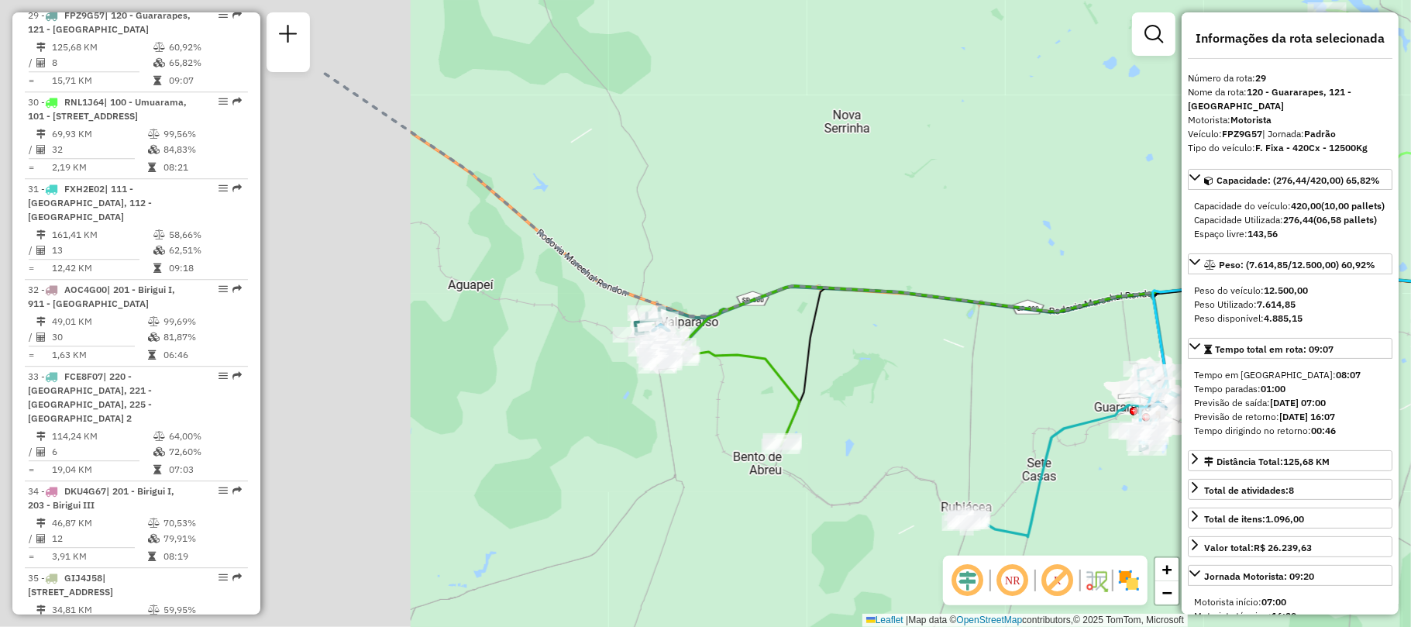
drag, startPoint x: 587, startPoint y: 370, endPoint x: 1164, endPoint y: 419, distance: 579.5
click at [1159, 418] on div "Janela de atendimento Grade de atendimento Capacidade Transportadoras Veículos …" at bounding box center [705, 313] width 1411 height 627
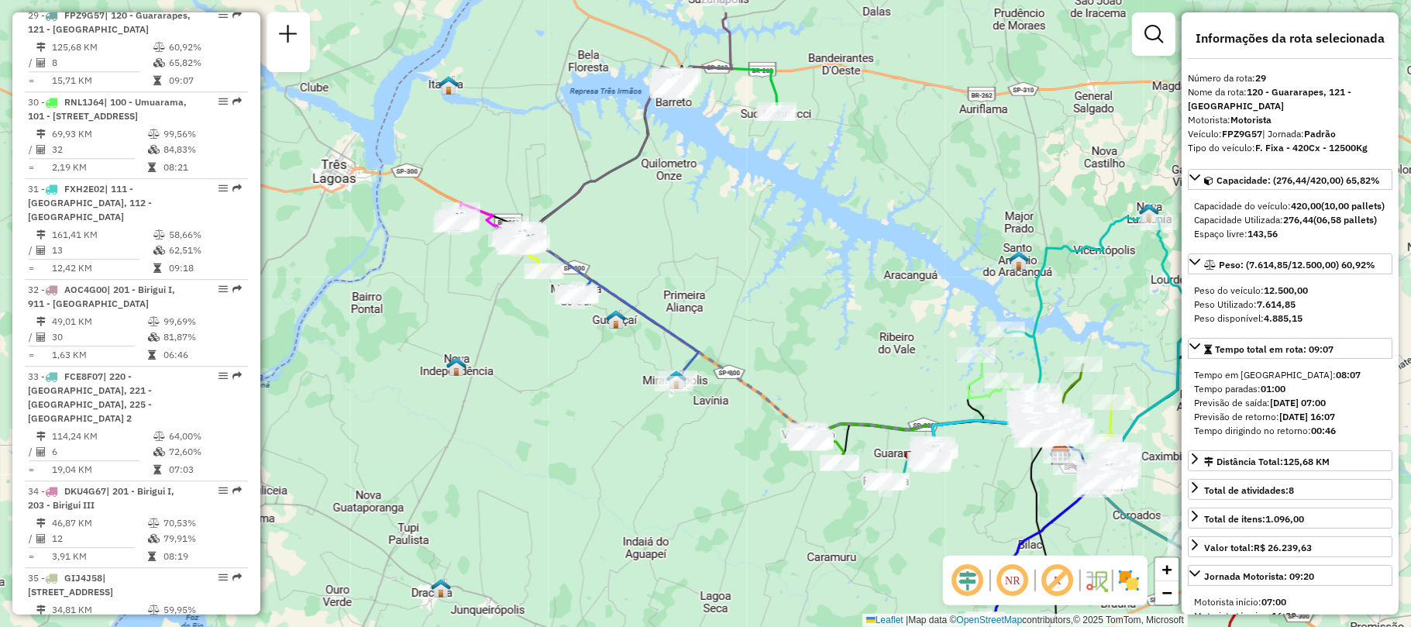
drag, startPoint x: 652, startPoint y: 304, endPoint x: 739, endPoint y: 418, distance: 143.8
click at [751, 413] on div "Janela de atendimento Grade de atendimento Capacidade Transportadoras Veículos …" at bounding box center [705, 313] width 1411 height 627
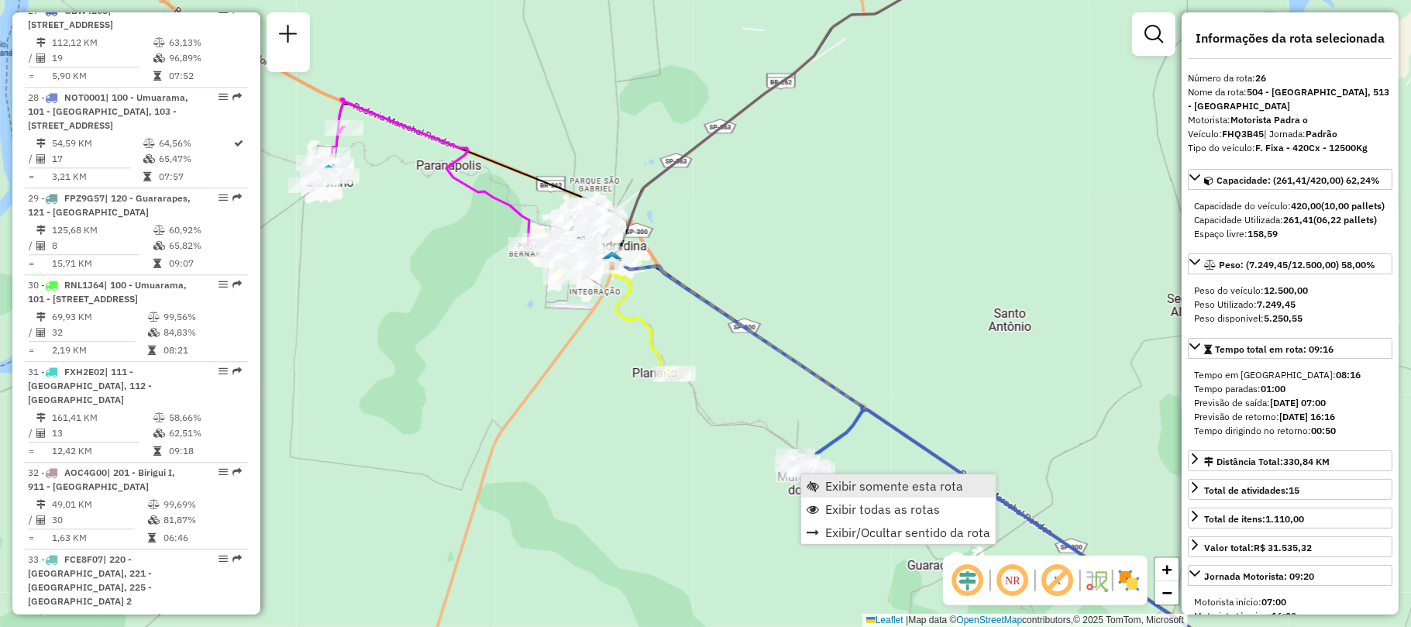
scroll to position [2686, 0]
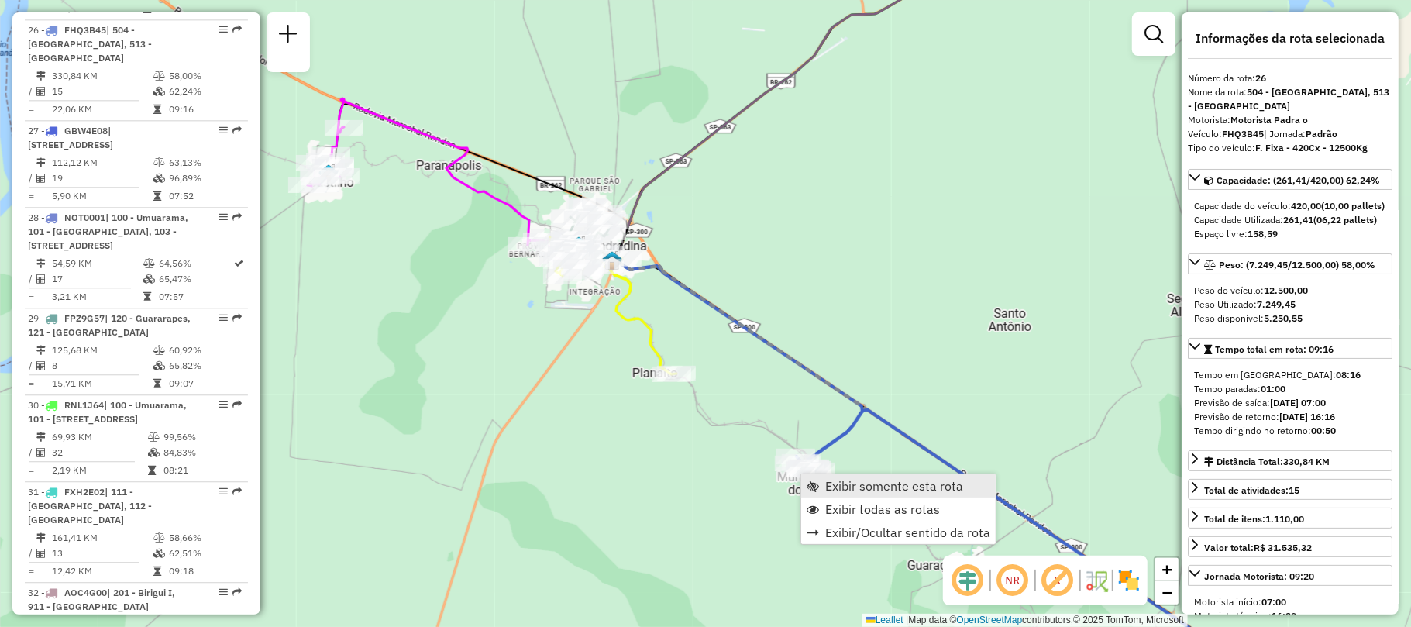
click at [863, 488] on span "Exibir somente esta rota" at bounding box center [894, 486] width 138 height 12
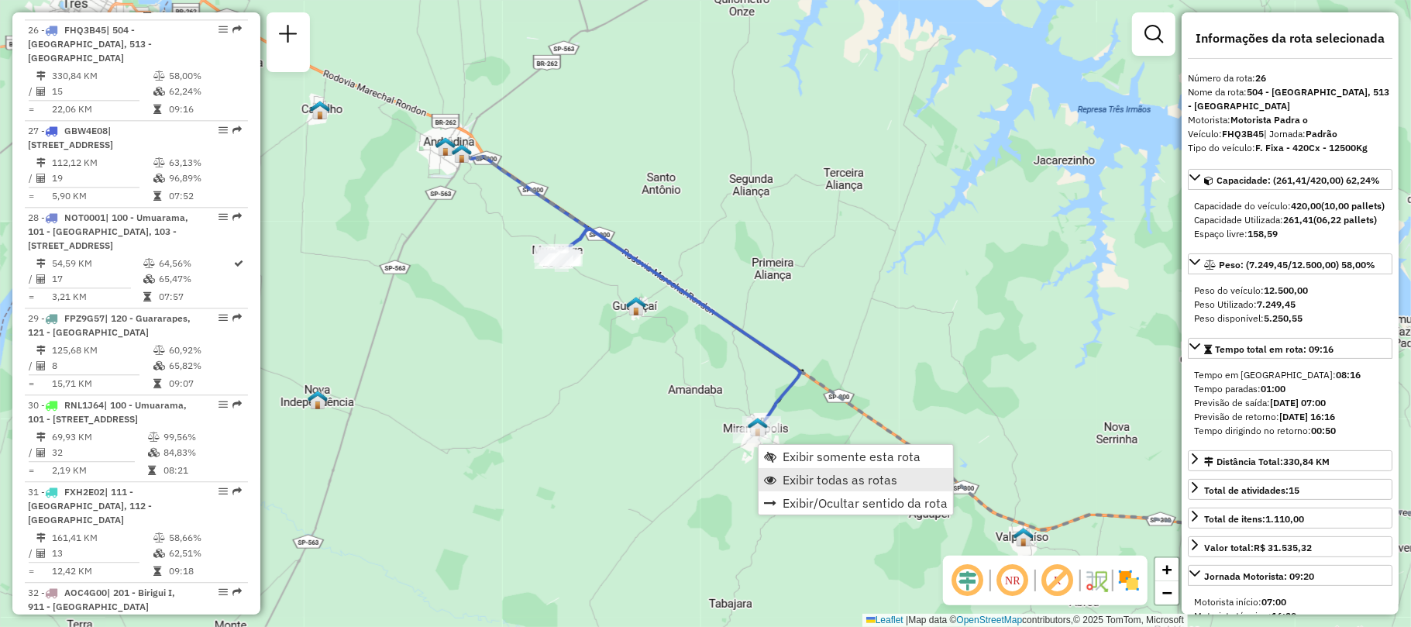
click at [812, 482] on span "Exibir todas as rotas" at bounding box center [840, 479] width 115 height 12
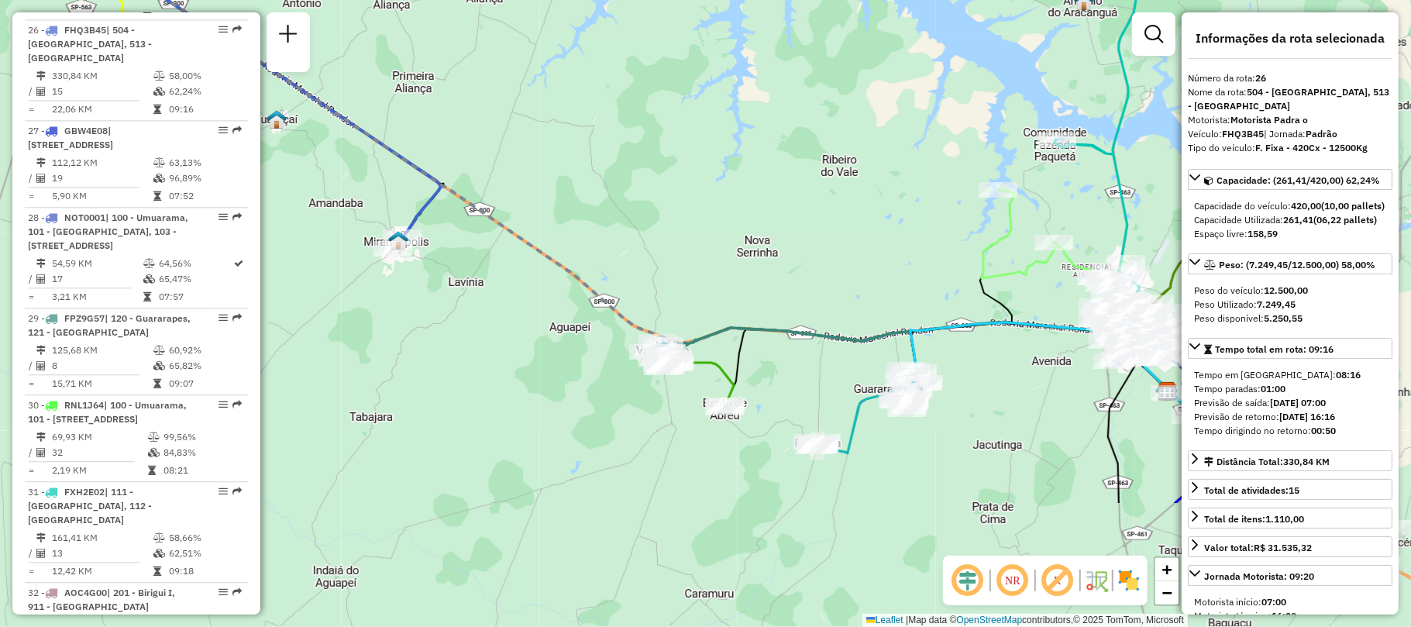
drag, startPoint x: 800, startPoint y: 479, endPoint x: 444, endPoint y: 287, distance: 404.3
click at [441, 292] on div "Janela de atendimento Grade de atendimento Capacidade Transportadoras Veículos …" at bounding box center [705, 313] width 1411 height 627
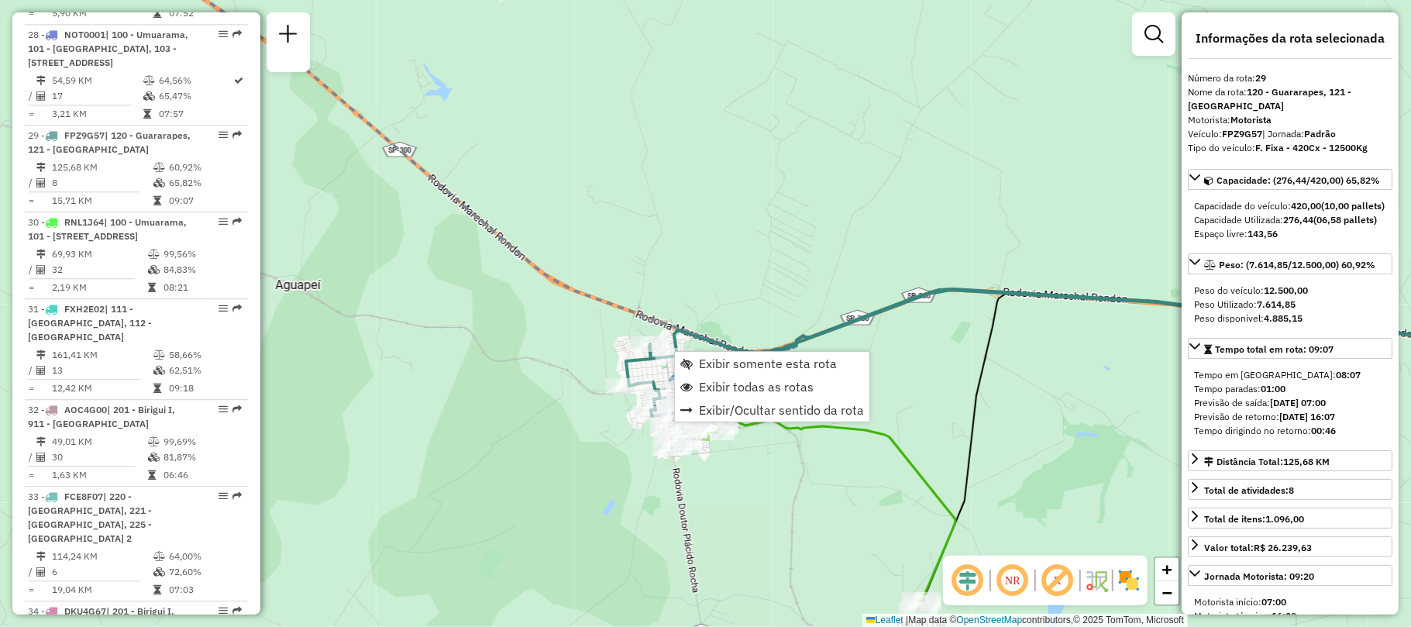
scroll to position [2989, 0]
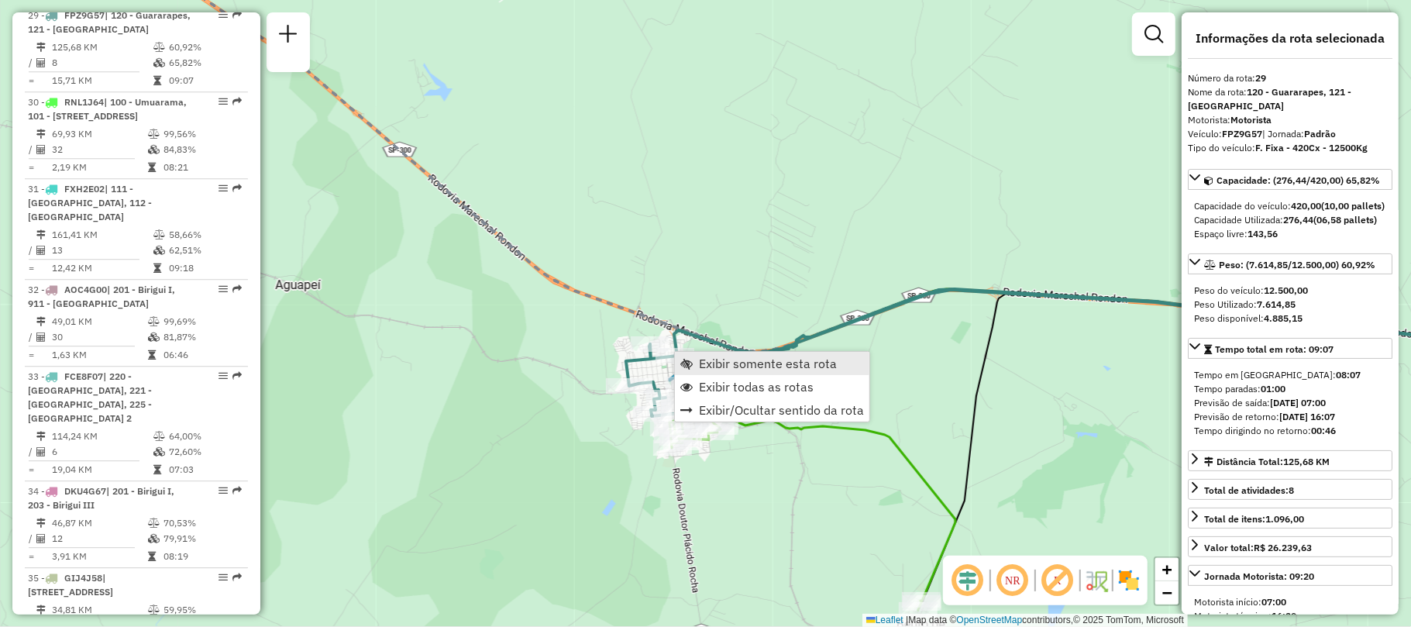
click at [773, 360] on span "Exibir somente esta rota" at bounding box center [768, 363] width 138 height 12
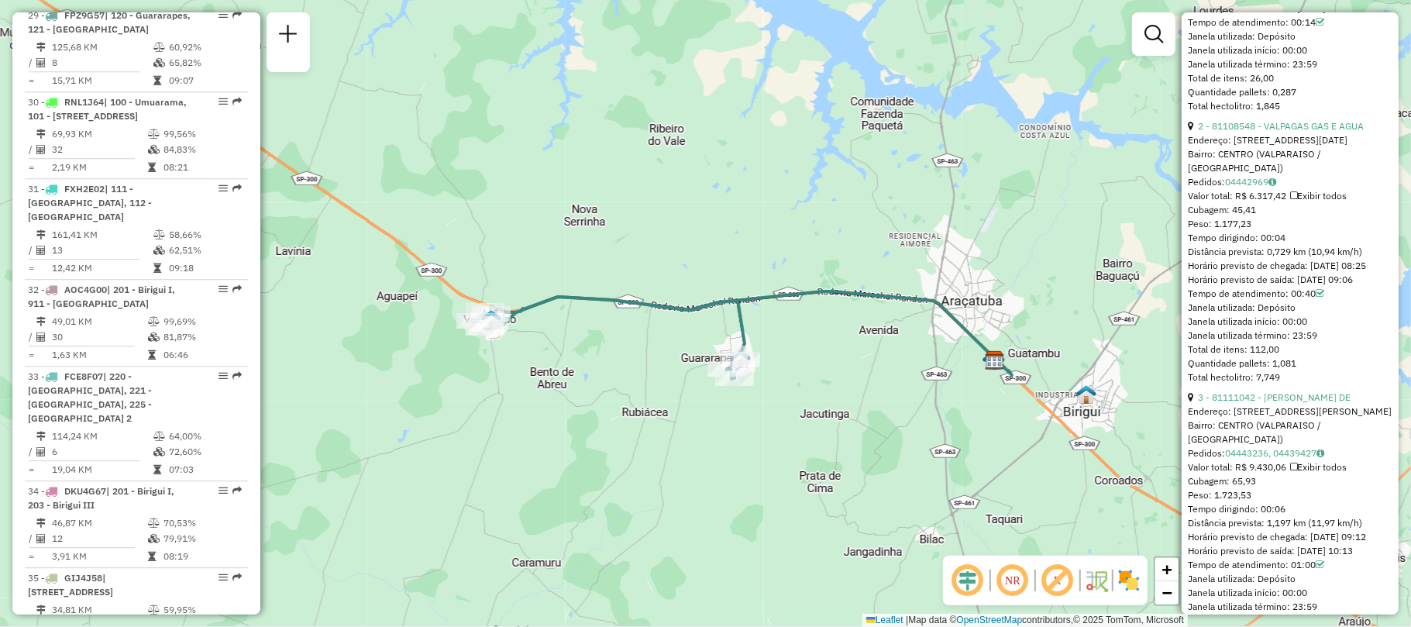
scroll to position [826, 0]
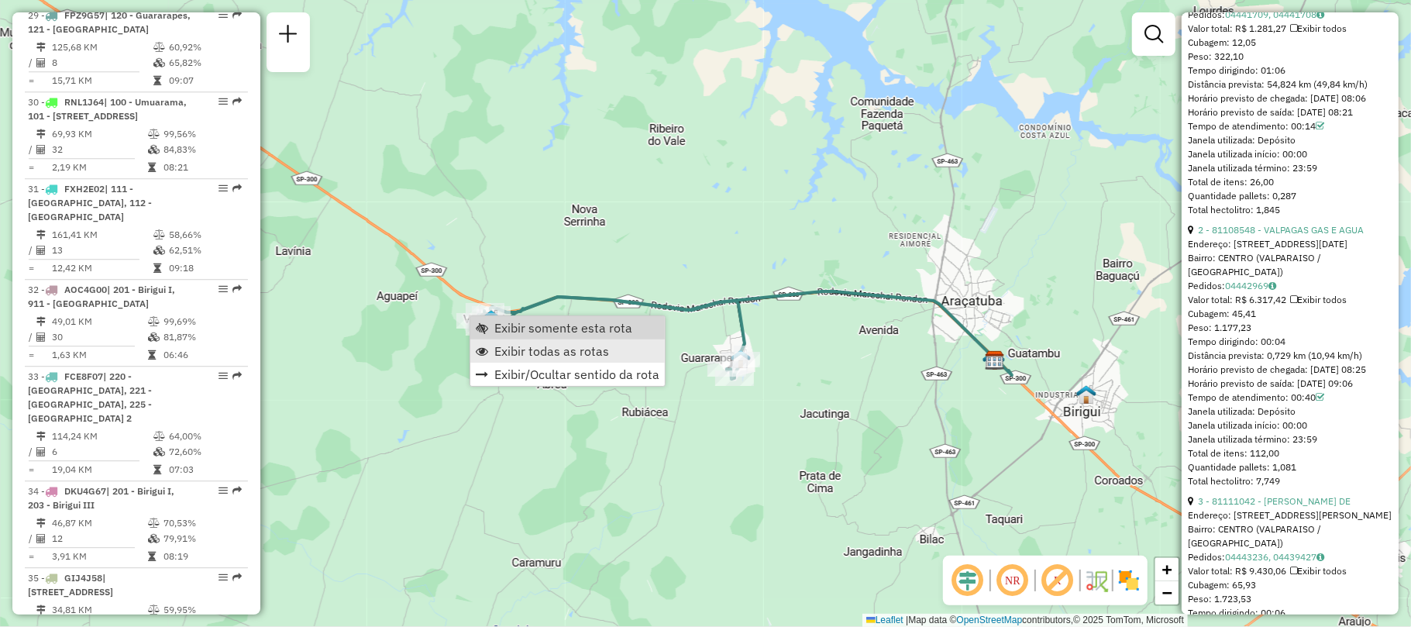
click at [533, 351] on span "Exibir todas as rotas" at bounding box center [551, 351] width 115 height 12
